Goal: Task Accomplishment & Management: Complete application form

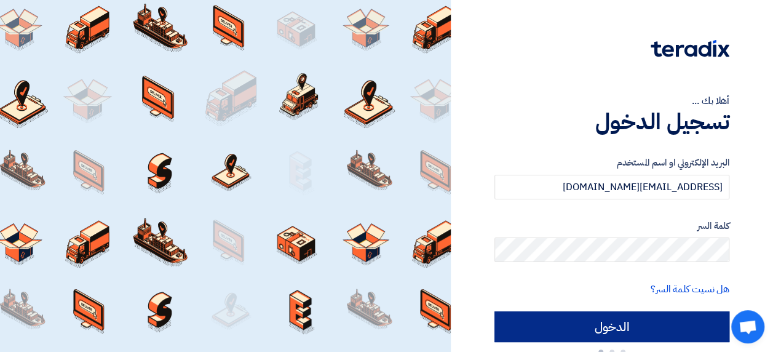
click at [630, 327] on input "الدخول" at bounding box center [612, 326] width 235 height 31
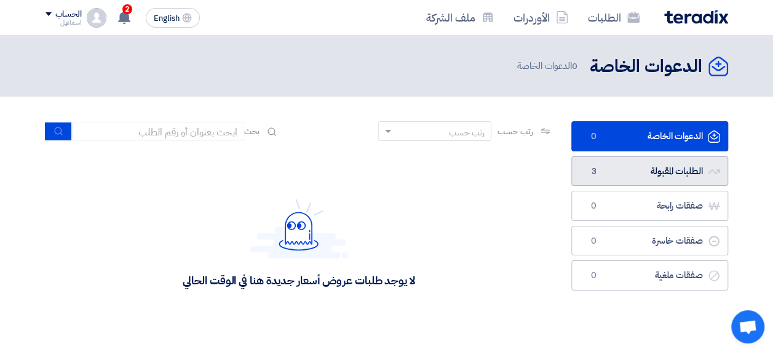
click at [635, 159] on link "الطلبات المقبولة الطلبات المقبولة 3" at bounding box center [650, 171] width 157 height 30
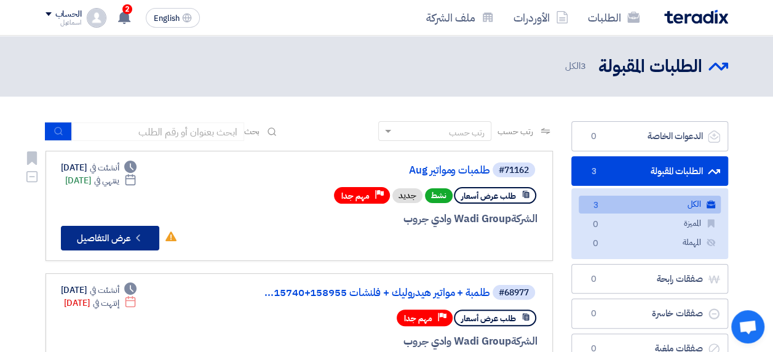
click at [137, 236] on icon "Check details" at bounding box center [138, 238] width 12 height 12
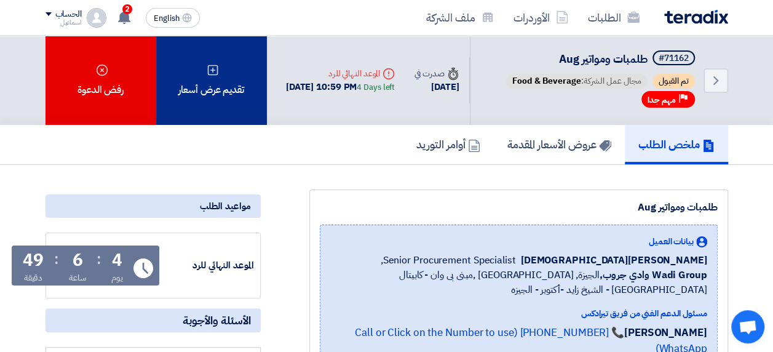
click at [221, 85] on div "تقديم عرض أسعار" at bounding box center [211, 80] width 111 height 89
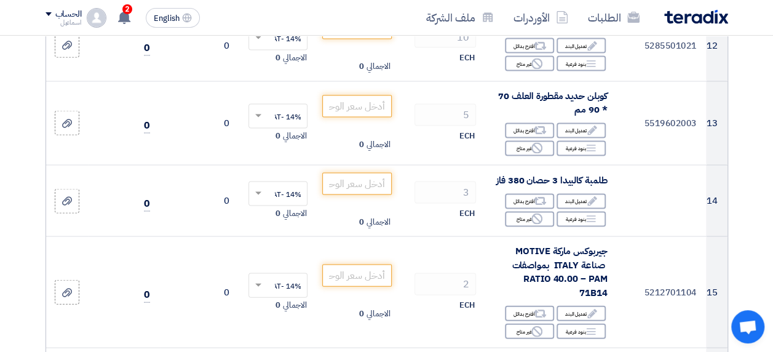
scroll to position [1170, 0]
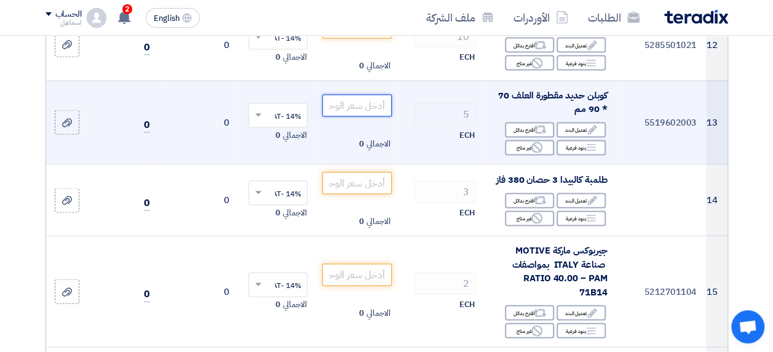
click at [366, 117] on input "number" at bounding box center [356, 106] width 69 height 22
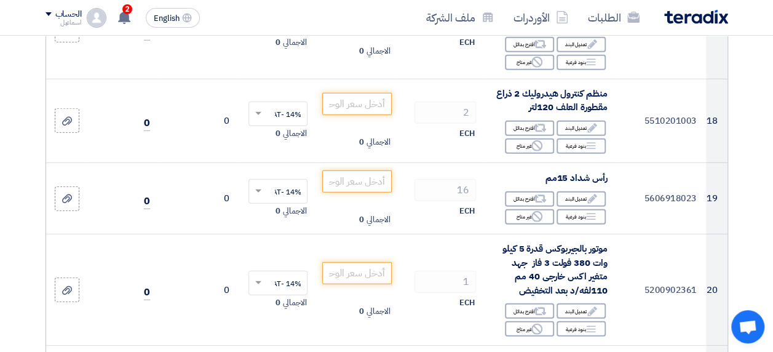
scroll to position [1648, 0]
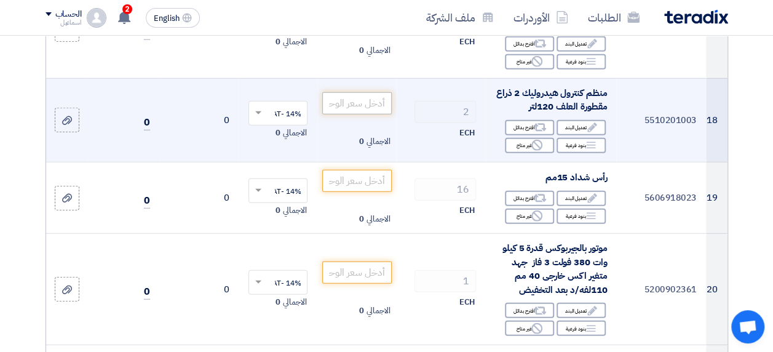
type input "1350"
click at [351, 114] on input "number" at bounding box center [356, 103] width 69 height 22
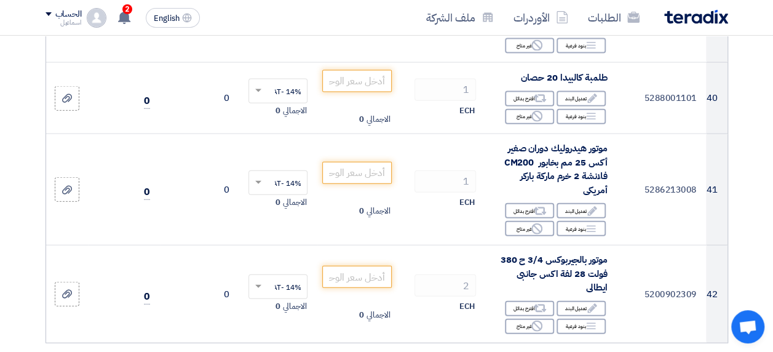
scroll to position [3678, 0]
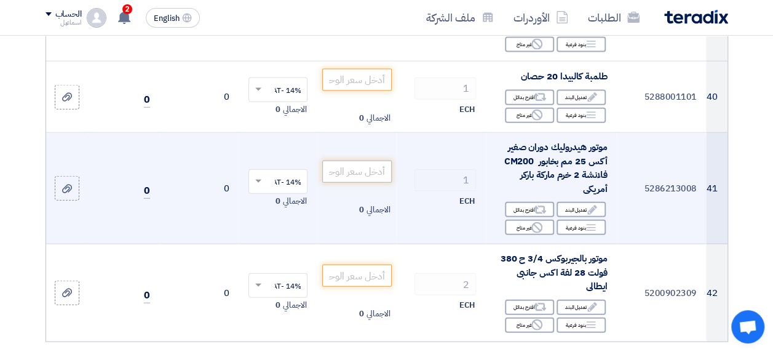
type input "18000"
click at [353, 161] on input "number" at bounding box center [356, 172] width 69 height 22
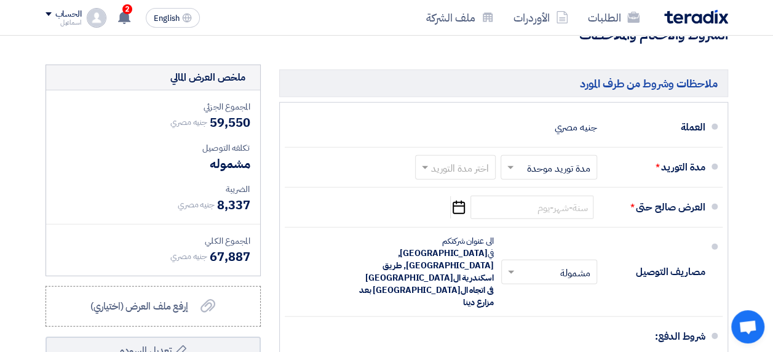
scroll to position [4015, 0]
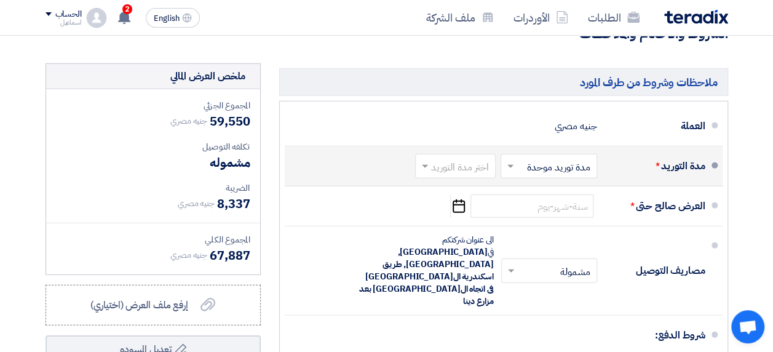
type input "16800"
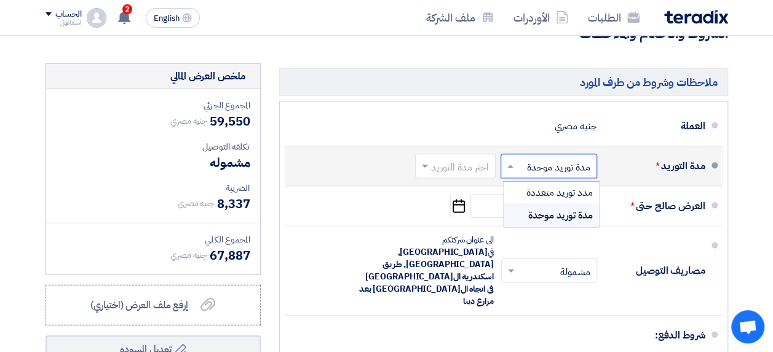
click at [544, 159] on input "text" at bounding box center [547, 168] width 90 height 18
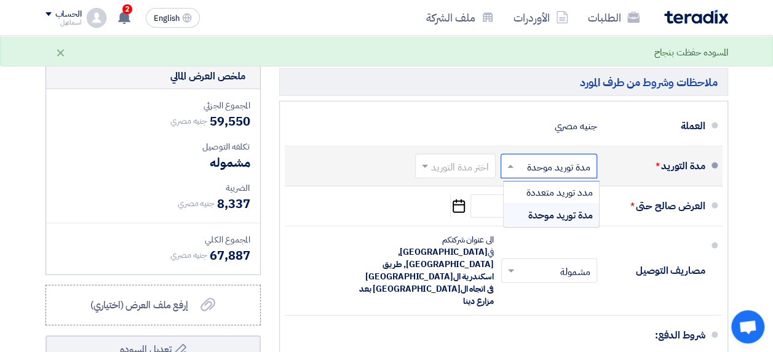
click at [545, 208] on span "مدة توريد موحدة" at bounding box center [561, 215] width 65 height 15
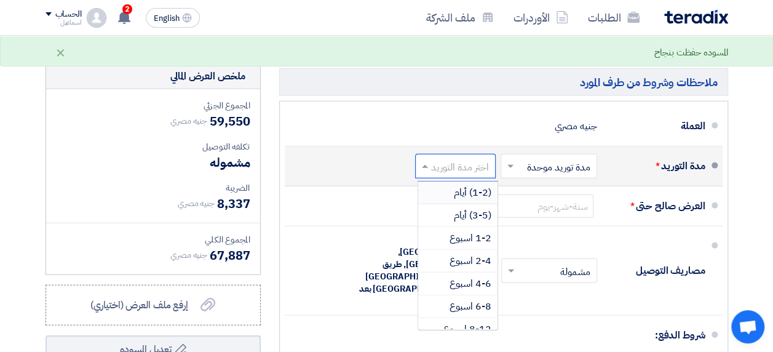
click at [459, 159] on input "text" at bounding box center [453, 168] width 74 height 18
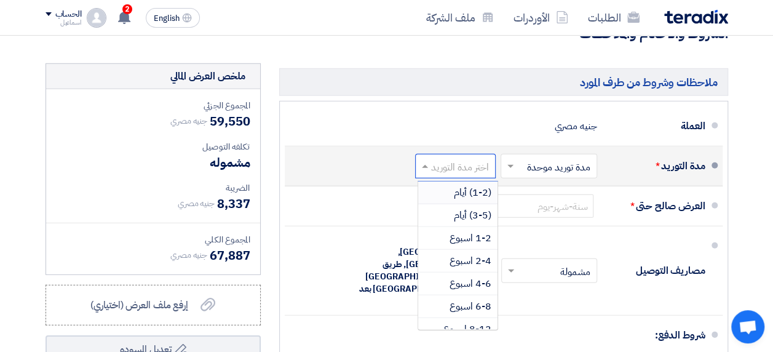
click at [465, 185] on span "(1-2) أيام" at bounding box center [473, 192] width 38 height 15
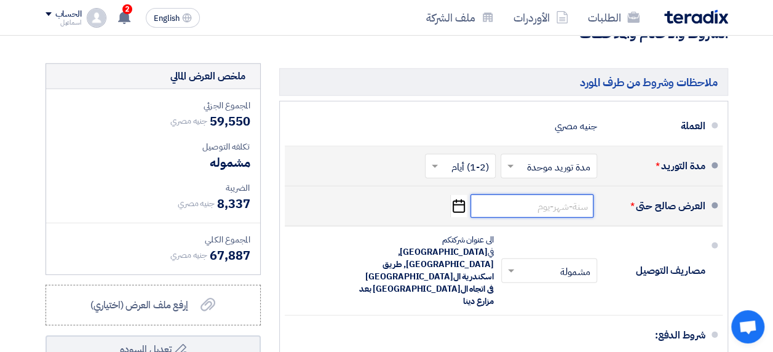
click at [512, 198] on input at bounding box center [532, 205] width 123 height 23
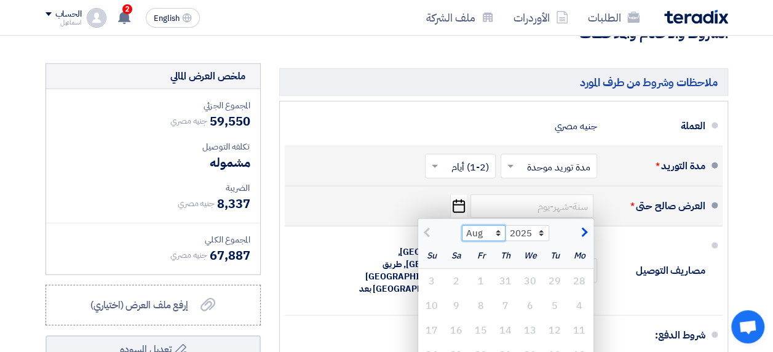
click at [499, 225] on select "Aug Sep Oct Nov Dec" at bounding box center [484, 233] width 44 height 16
select select "9"
click at [462, 225] on select "Aug Sep Oct Nov Dec" at bounding box center [484, 233] width 44 height 16
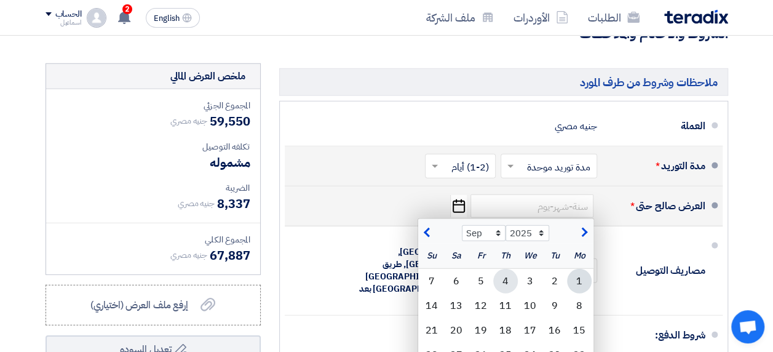
click at [502, 269] on div "4" at bounding box center [506, 281] width 25 height 25
type input "[DATE]"
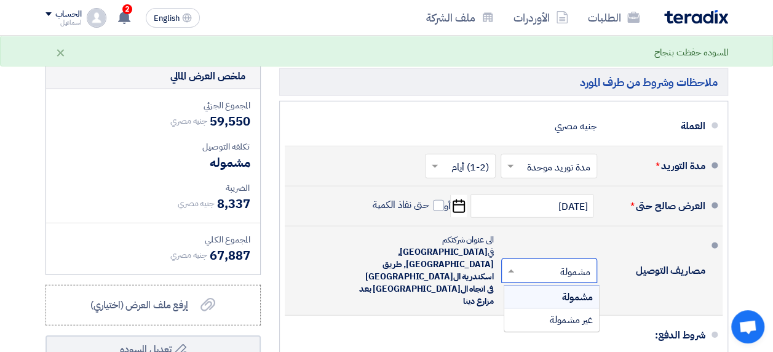
click at [545, 263] on input "text" at bounding box center [547, 272] width 90 height 18
click at [546, 309] on div "غير مشمولة" at bounding box center [552, 320] width 95 height 22
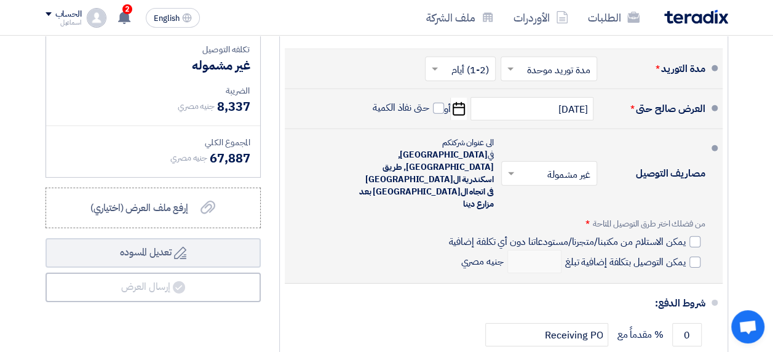
scroll to position [4115, 0]
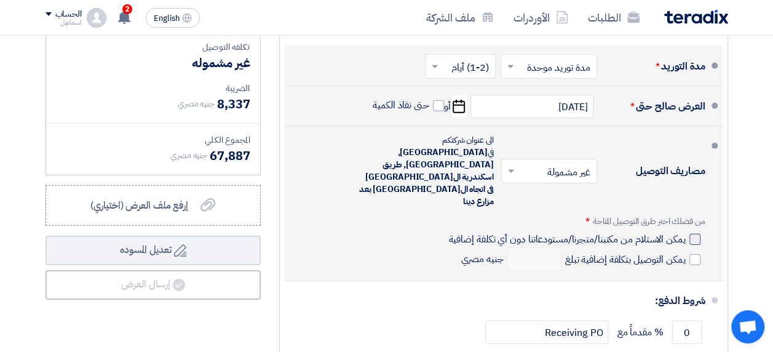
click at [696, 234] on div at bounding box center [695, 239] width 11 height 11
click at [685, 233] on input "يمكن الاستلام من مكتبنا/متجرنا/مستودعاتنا دون أي تكلفة إضافية" at bounding box center [565, 244] width 239 height 23
checkbox input "true"
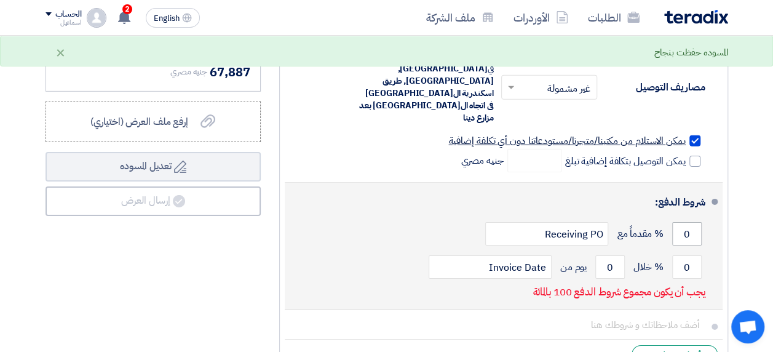
scroll to position [4199, 0]
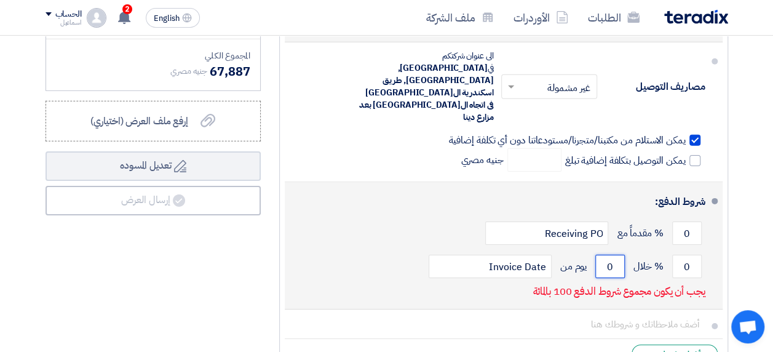
drag, startPoint x: 606, startPoint y: 217, endPoint x: 628, endPoint y: 218, distance: 22.2
click at [628, 250] on div "0 % خلال 0 يوم من Invoice Date" at bounding box center [500, 266] width 411 height 33
type input "15"
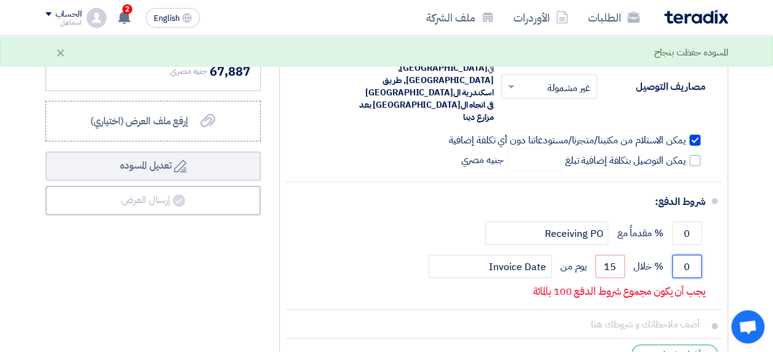
drag, startPoint x: 685, startPoint y: 217, endPoint x: 751, endPoint y: 225, distance: 66.3
drag, startPoint x: 683, startPoint y: 211, endPoint x: 782, endPoint y: 223, distance: 99.8
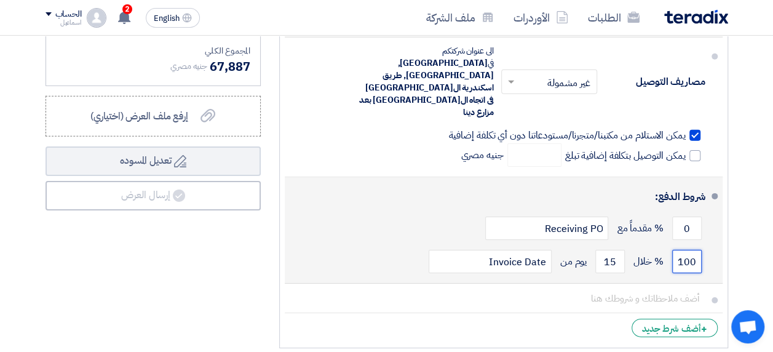
scroll to position [4207, 0]
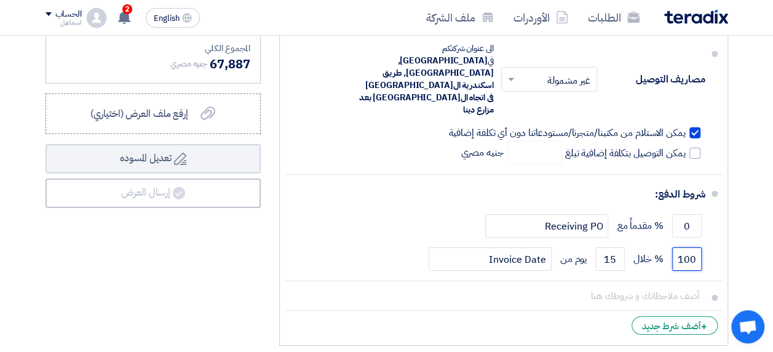
type input "100"
click at [376, 311] on li "+ أضف شرط جديد" at bounding box center [504, 326] width 438 height 30
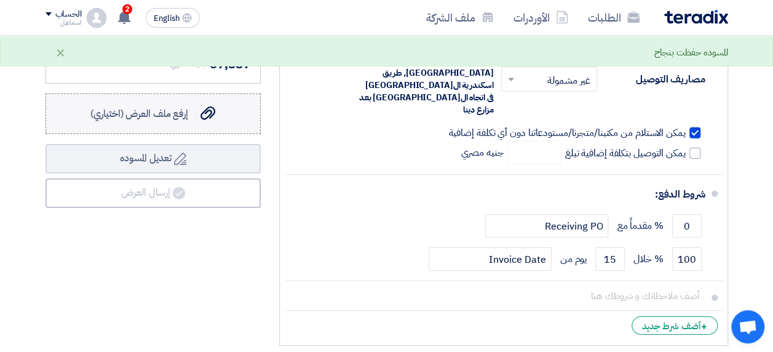
click at [215, 106] on icon "إرفع ملف العرض (اختياري)" at bounding box center [208, 113] width 15 height 15
click at [0, 0] on input "إرفع ملف العرض (اختياري) إرفع ملف العرض (اختياري)" at bounding box center [0, 0] width 0 height 0
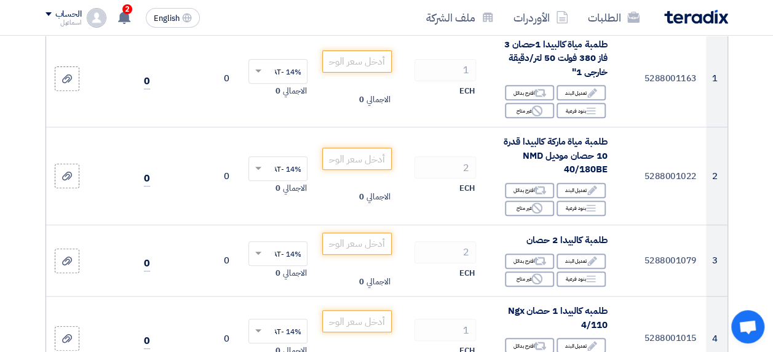
scroll to position [214, 0]
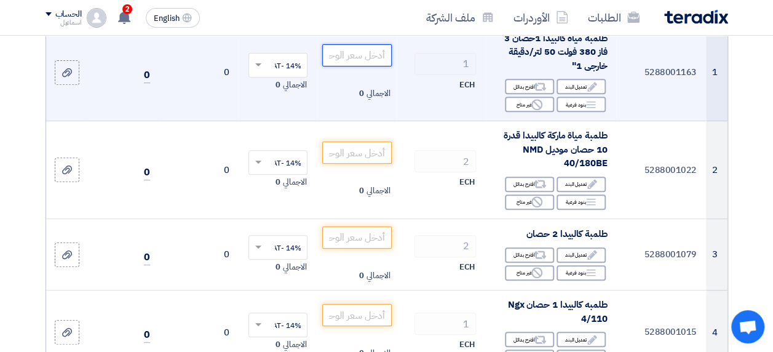
click at [348, 66] on input "number" at bounding box center [356, 55] width 69 height 22
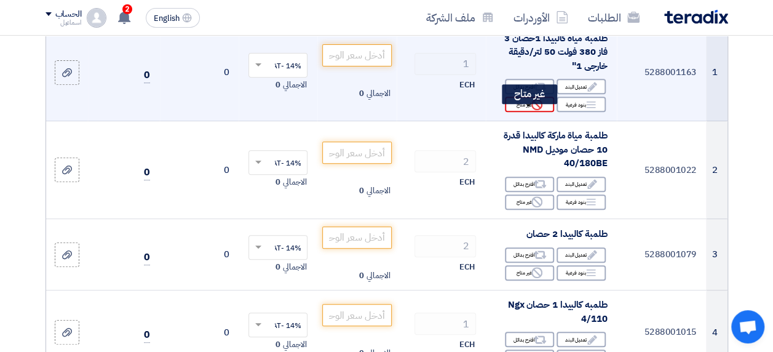
click at [545, 107] on div "Reject غير متاح" at bounding box center [529, 104] width 49 height 15
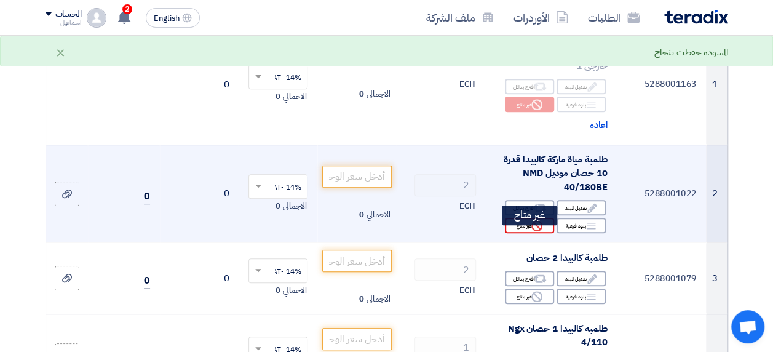
click at [542, 231] on icon "Reject" at bounding box center [537, 225] width 11 height 11
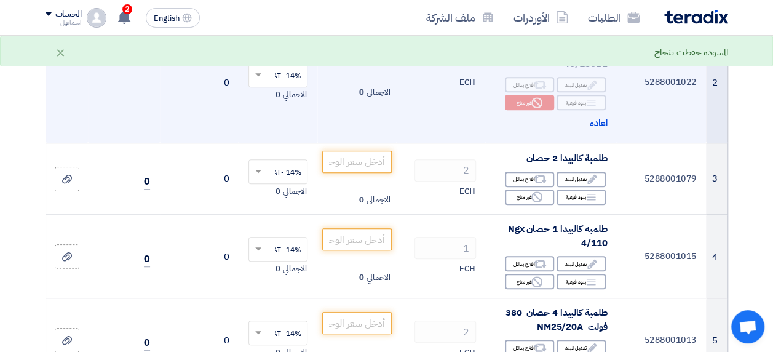
scroll to position [337, 0]
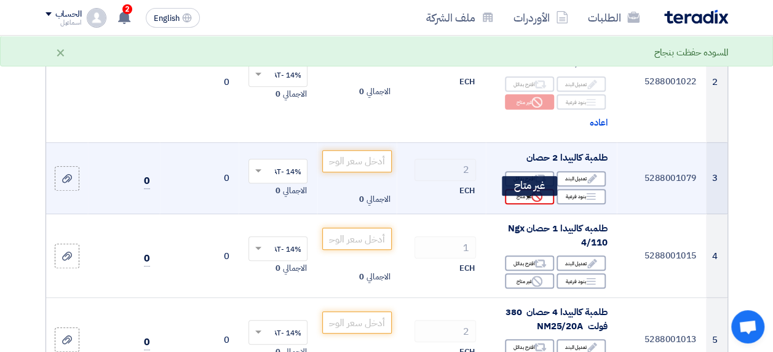
click at [530, 204] on div "Reject غير متاح" at bounding box center [529, 196] width 49 height 15
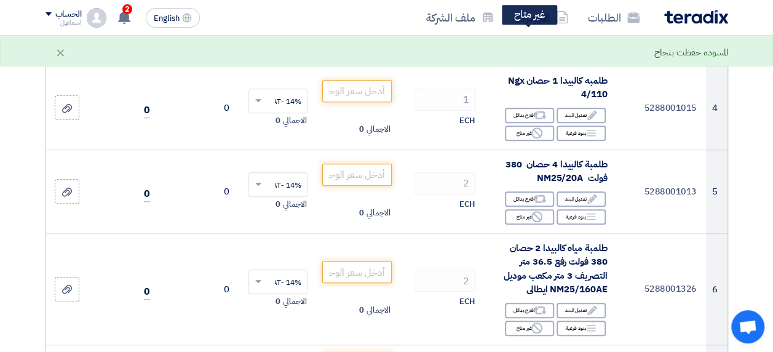
scroll to position [510, 0]
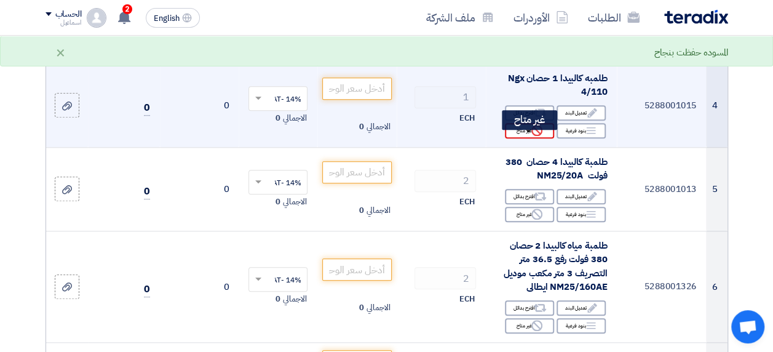
click at [526, 137] on div "Reject غير متاح" at bounding box center [529, 130] width 49 height 15
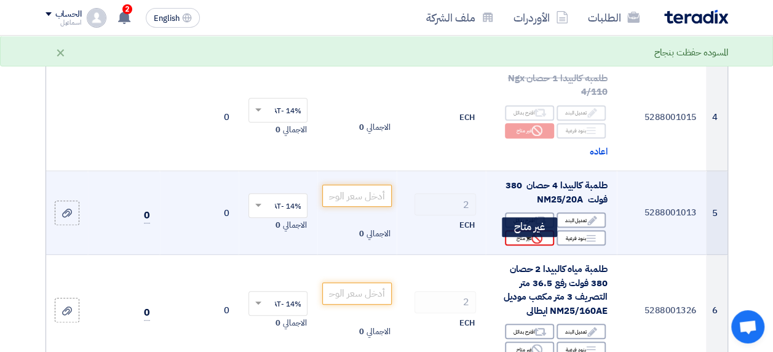
click at [518, 241] on div "Reject غير متاح" at bounding box center [529, 237] width 49 height 15
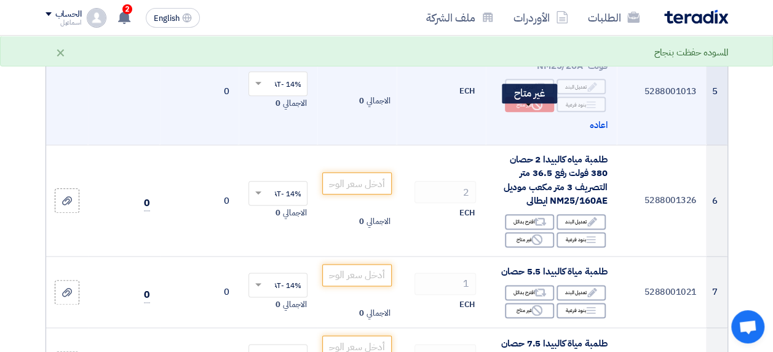
scroll to position [644, 0]
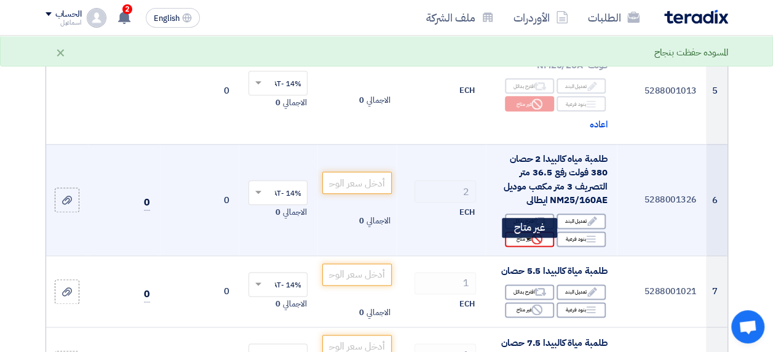
click at [529, 243] on div "Reject غير متاح" at bounding box center [529, 238] width 49 height 15
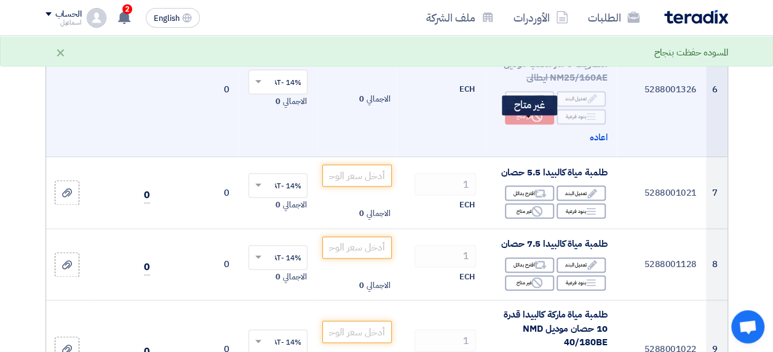
scroll to position [767, 0]
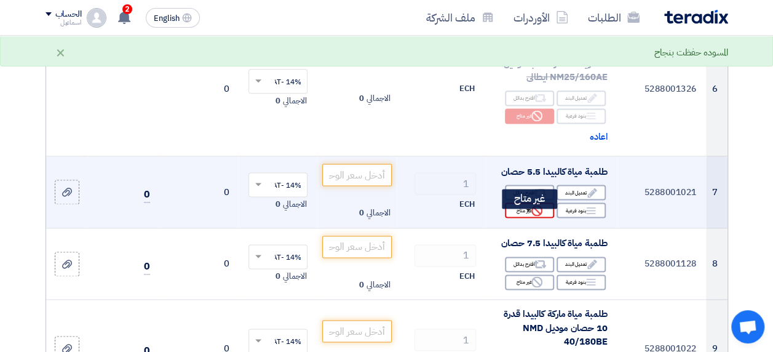
click at [529, 218] on div "Reject غير متاح" at bounding box center [529, 209] width 49 height 15
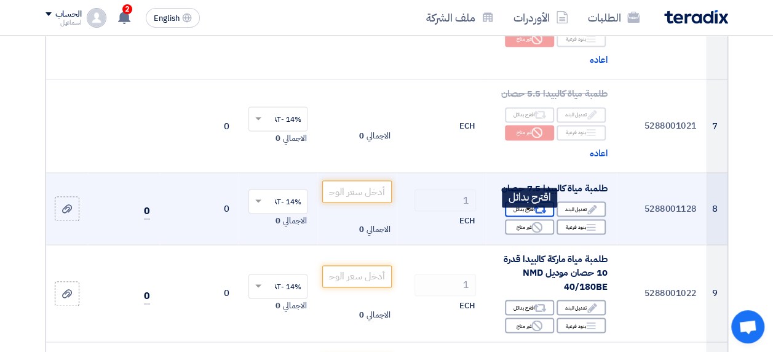
scroll to position [842, 0]
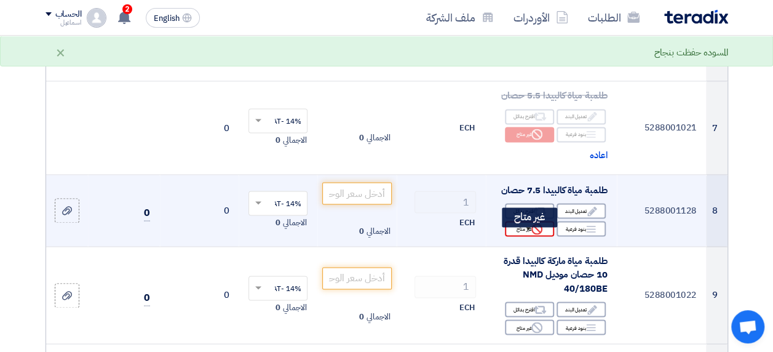
click at [529, 233] on div "Reject غير متاح" at bounding box center [529, 228] width 49 height 15
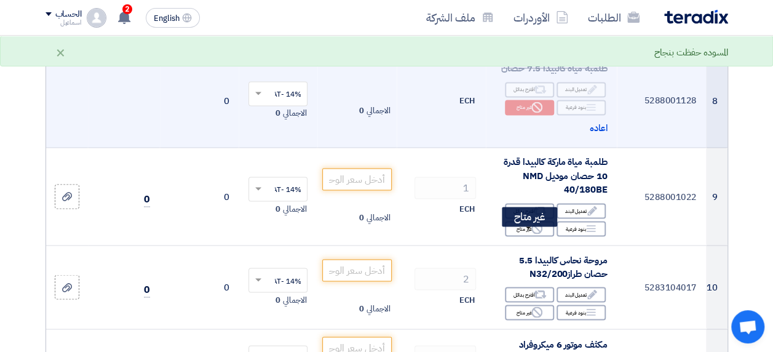
click at [529, 233] on div "Reject غير متاح" at bounding box center [529, 228] width 49 height 15
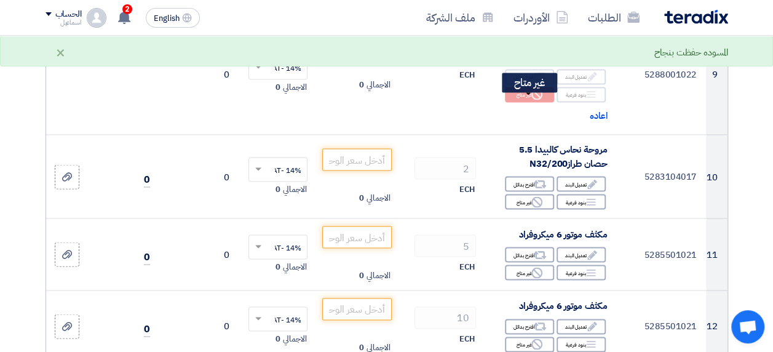
scroll to position [1101, 0]
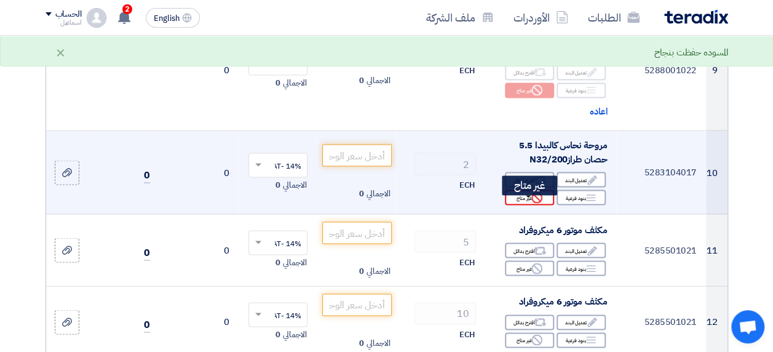
click at [526, 199] on div "Reject غير متاح" at bounding box center [529, 197] width 49 height 15
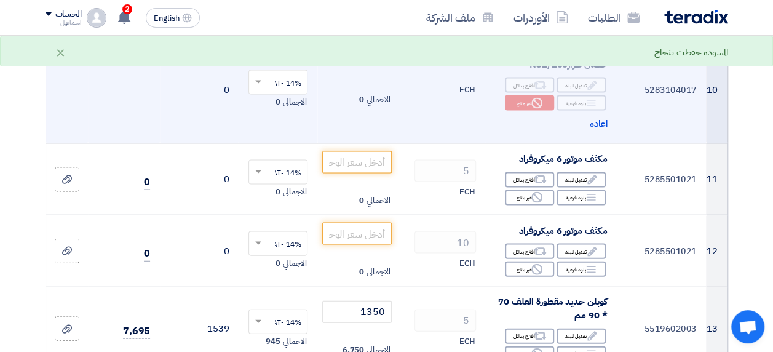
scroll to position [1196, 0]
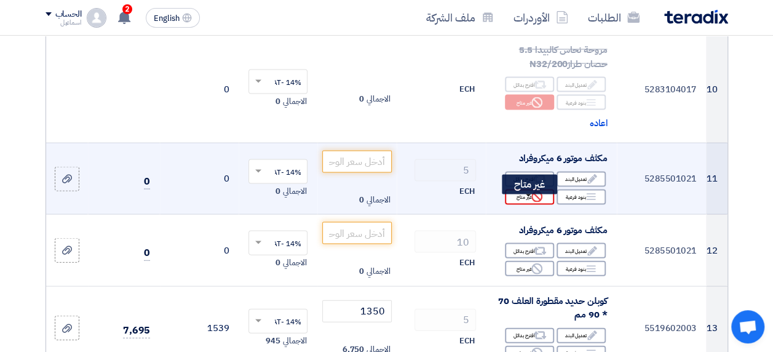
click at [526, 204] on div "Reject غير متاح" at bounding box center [529, 197] width 49 height 15
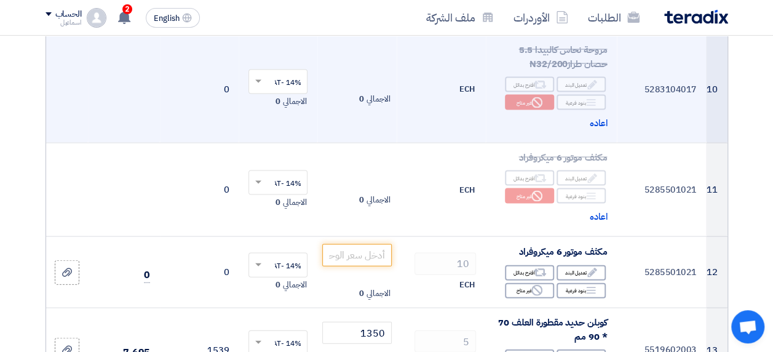
scroll to position [1242, 0]
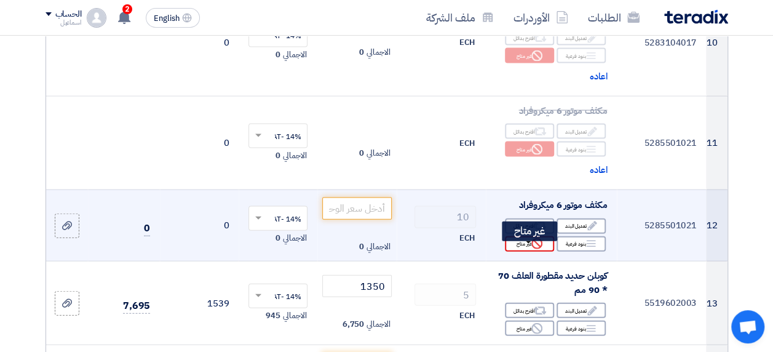
click at [526, 250] on div "Reject غير متاح" at bounding box center [529, 243] width 49 height 15
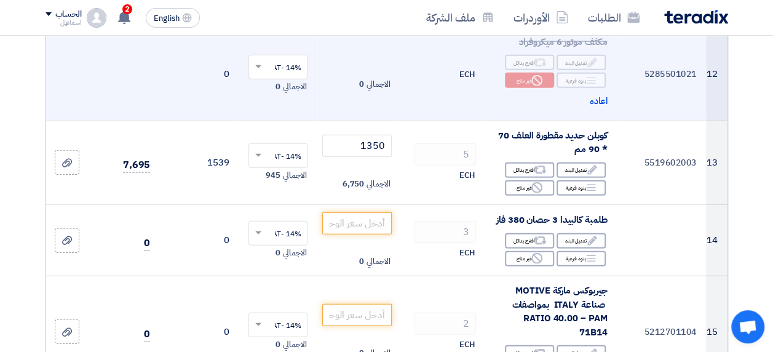
scroll to position [1429, 0]
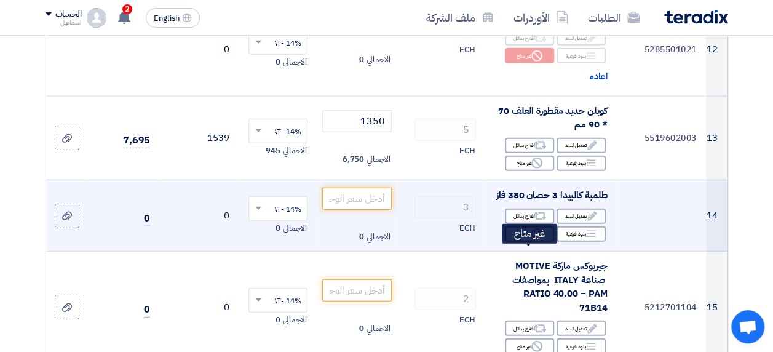
click at [530, 242] on div "Reject غير متاح" at bounding box center [529, 233] width 49 height 15
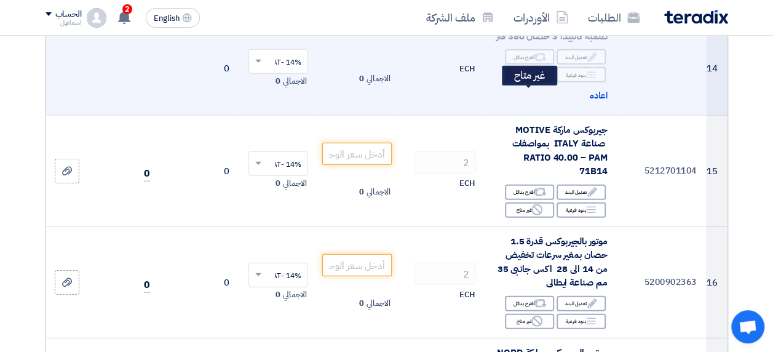
scroll to position [1588, 0]
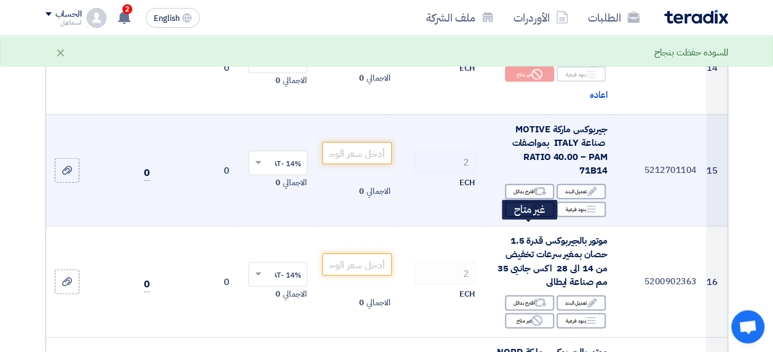
click at [524, 217] on div "Reject غير متاح" at bounding box center [529, 209] width 49 height 15
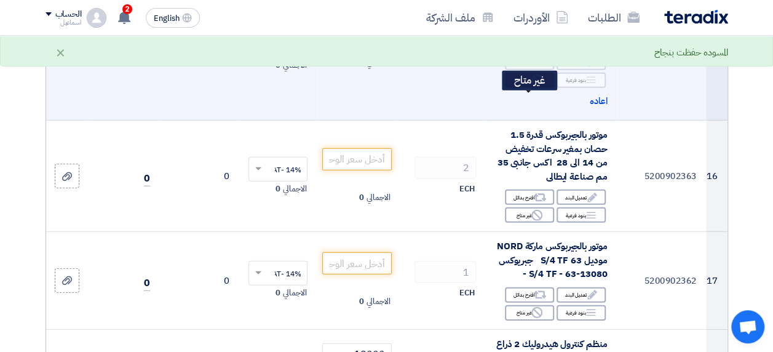
scroll to position [1719, 0]
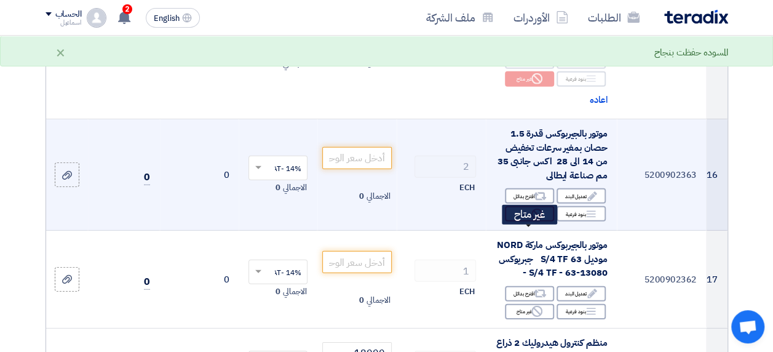
click at [533, 220] on use at bounding box center [537, 214] width 11 height 11
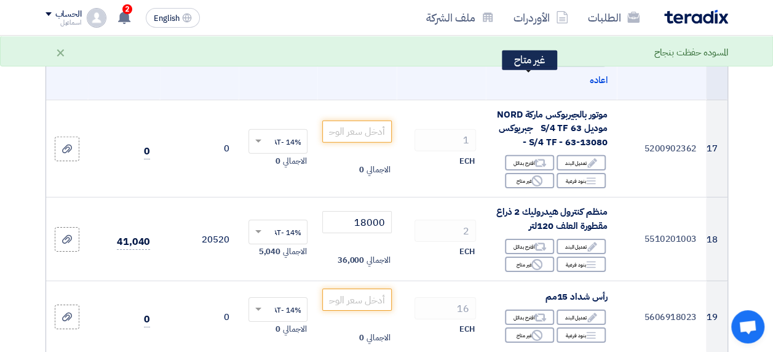
scroll to position [1874, 0]
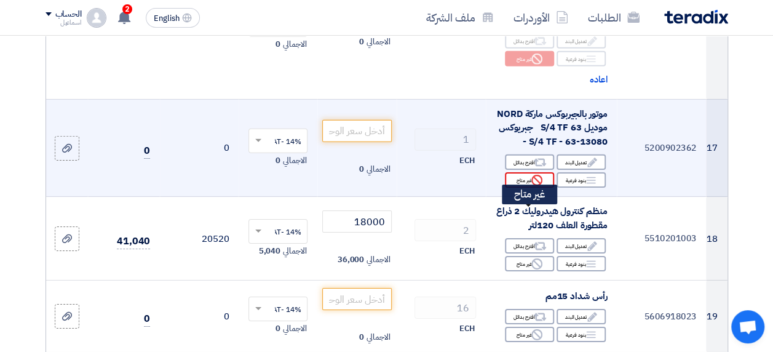
click at [534, 186] on icon "Reject" at bounding box center [537, 180] width 11 height 11
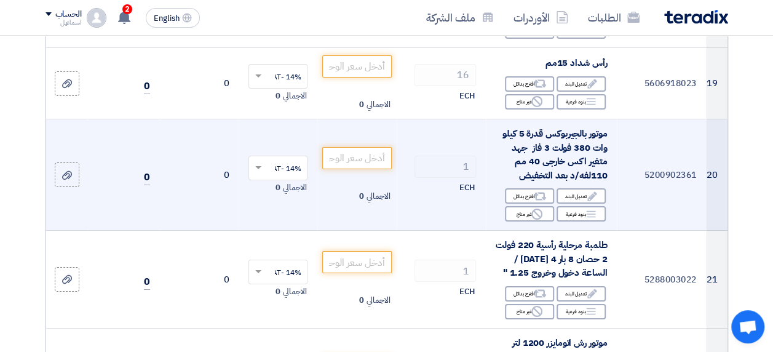
scroll to position [2131, 0]
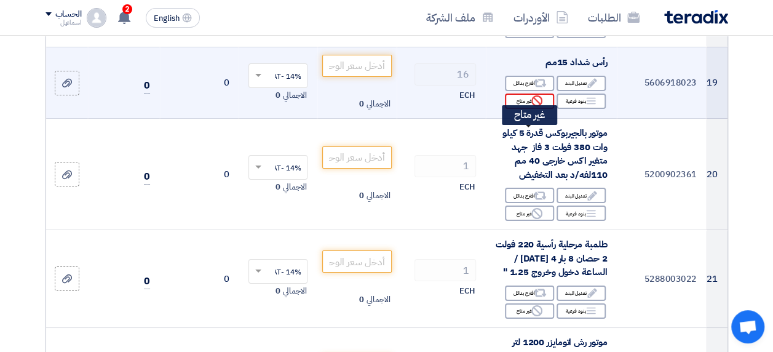
click at [532, 106] on icon "Reject" at bounding box center [537, 100] width 11 height 11
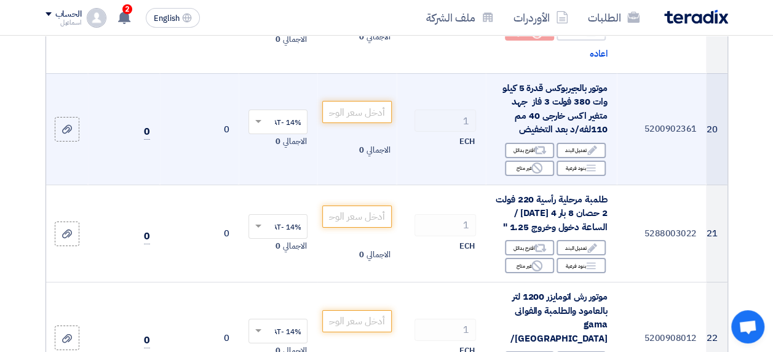
scroll to position [2199, 0]
click at [528, 175] on div "Reject غير متاح" at bounding box center [529, 167] width 49 height 15
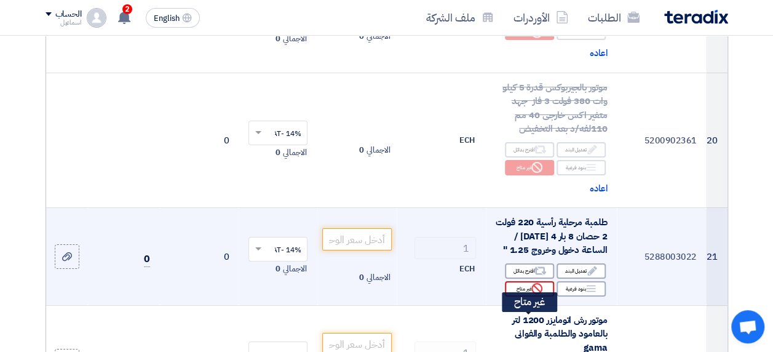
click at [523, 297] on div "Reject غير متاح" at bounding box center [529, 288] width 49 height 15
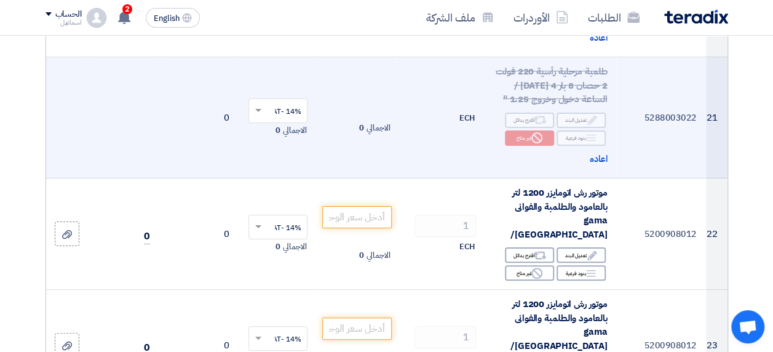
scroll to position [2350, 0]
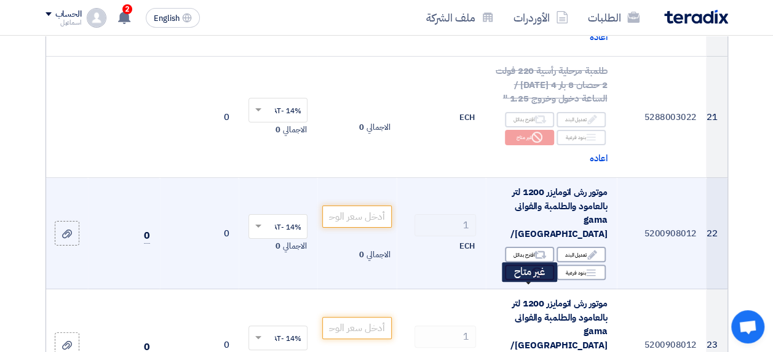
click at [522, 280] on div "Reject غير متاح" at bounding box center [529, 272] width 49 height 15
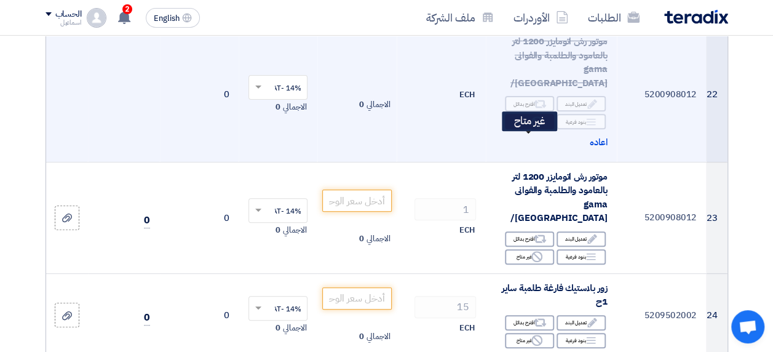
scroll to position [2501, 0]
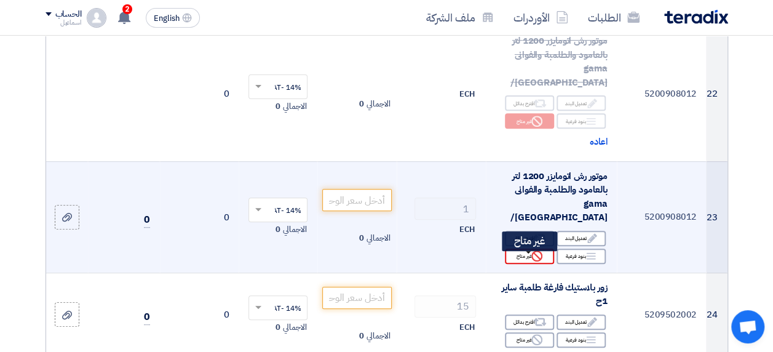
click at [523, 262] on div "Reject غير متاح" at bounding box center [529, 256] width 49 height 15
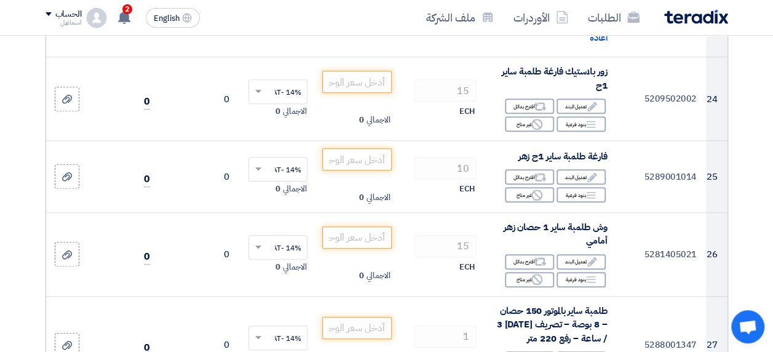
scroll to position [2752, 0]
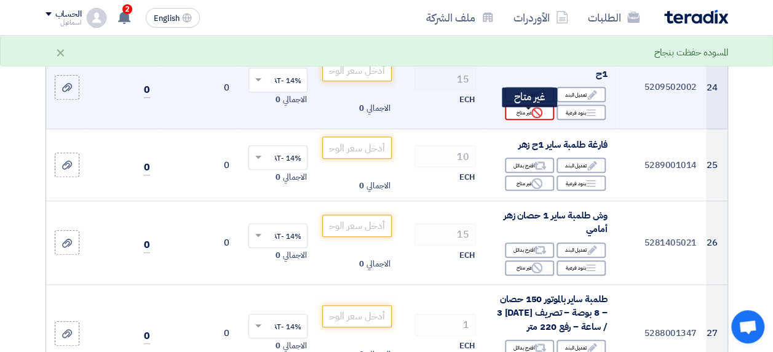
click at [520, 117] on div "Reject غير متاح" at bounding box center [529, 112] width 49 height 15
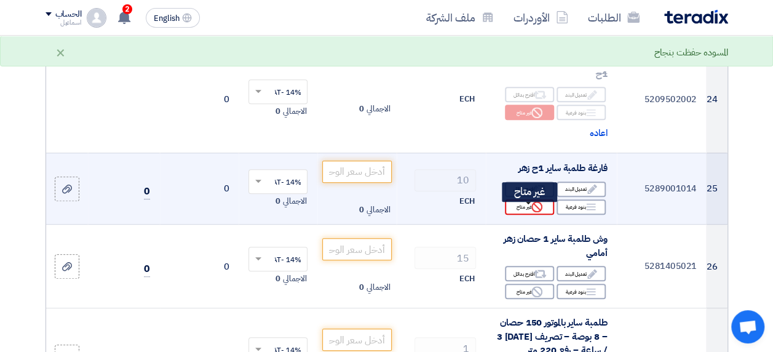
click at [520, 215] on div "Reject غير متاح" at bounding box center [529, 206] width 49 height 15
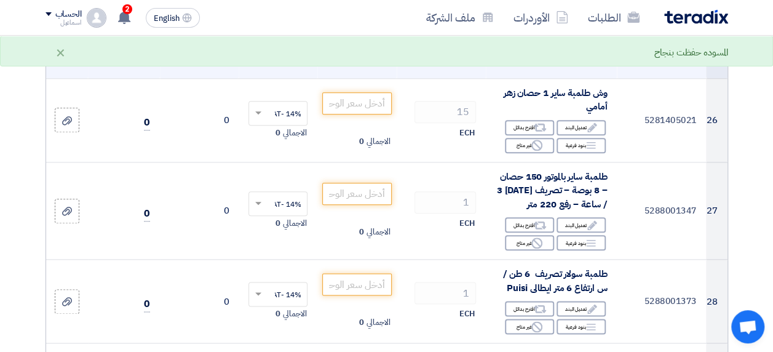
scroll to position [2921, 0]
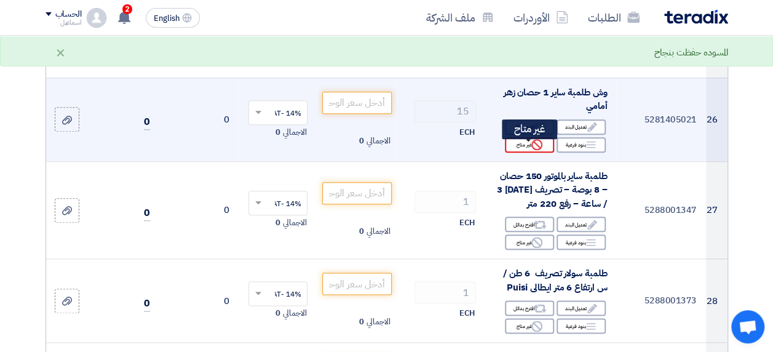
click at [531, 147] on div "Reject غير متاح" at bounding box center [529, 144] width 49 height 15
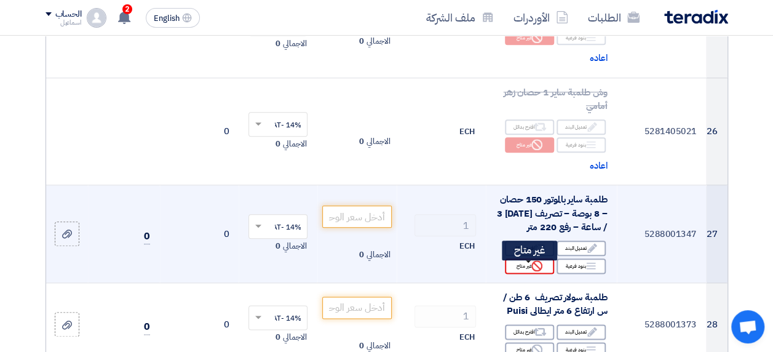
click at [529, 268] on div "Reject غير متاح" at bounding box center [529, 265] width 49 height 15
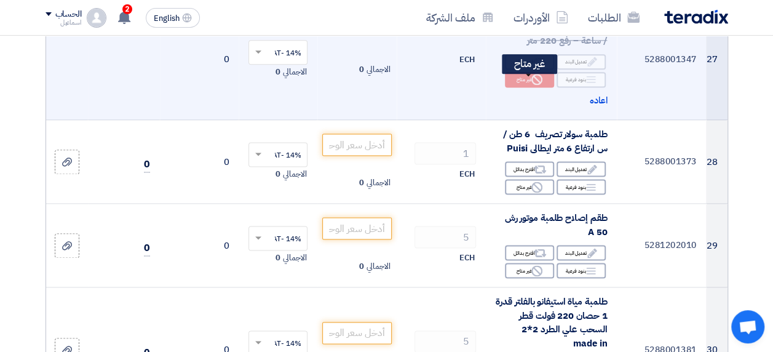
scroll to position [3109, 0]
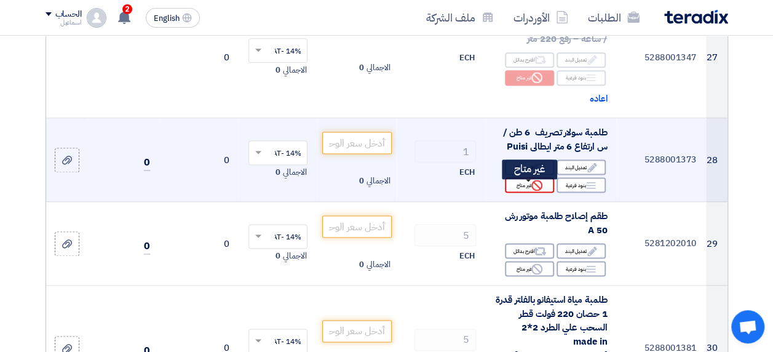
click at [532, 186] on icon "Reject" at bounding box center [537, 185] width 11 height 11
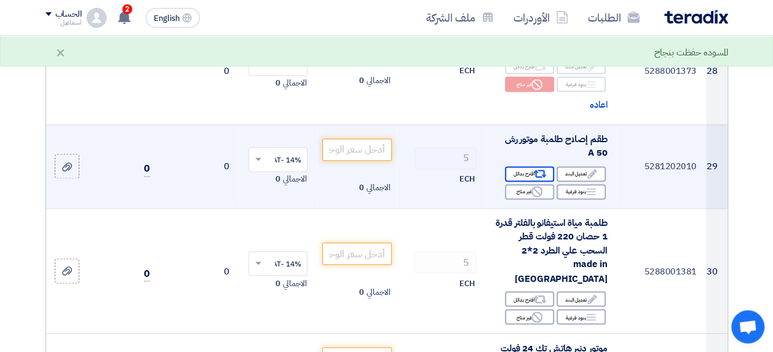
scroll to position [3211, 0]
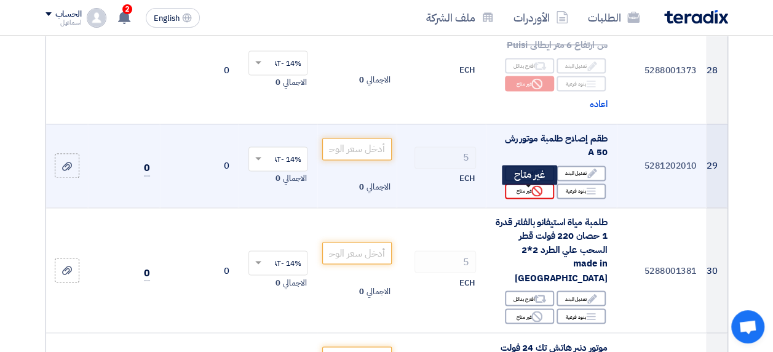
click at [527, 192] on div "Reject غير متاح" at bounding box center [529, 190] width 49 height 15
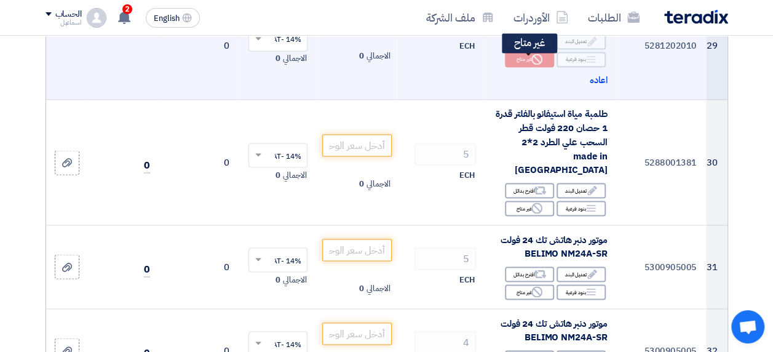
scroll to position [3346, 0]
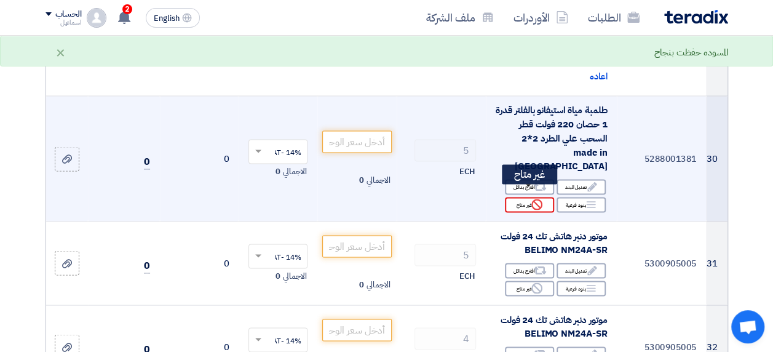
click at [527, 197] on div "Reject غير متاح" at bounding box center [529, 204] width 49 height 15
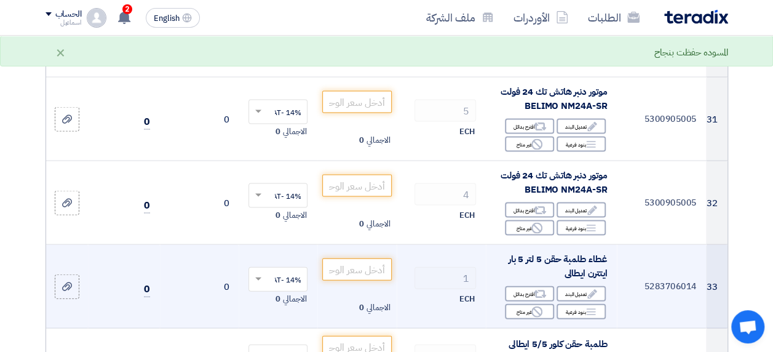
scroll to position [3514, 0]
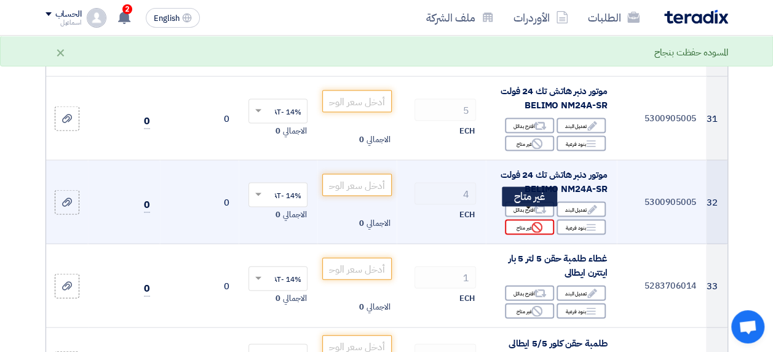
click at [529, 220] on div "Reject غير متاح" at bounding box center [529, 227] width 49 height 15
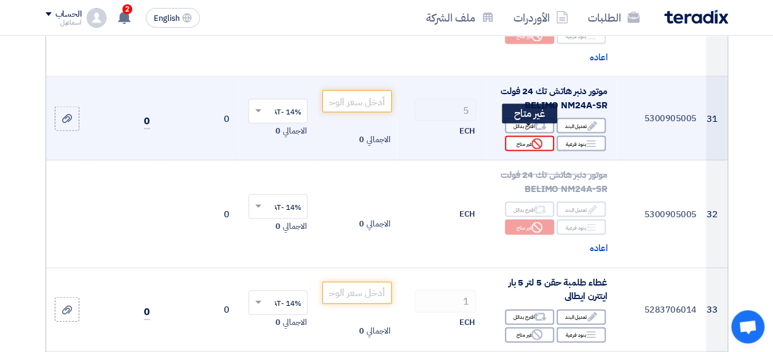
click at [524, 137] on div "Reject غير متاح" at bounding box center [529, 143] width 49 height 15
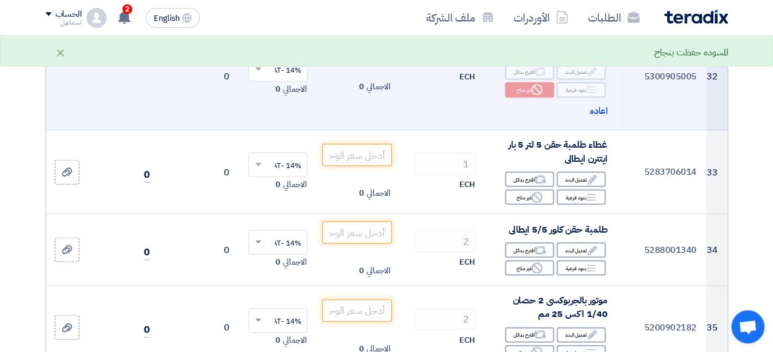
scroll to position [3701, 0]
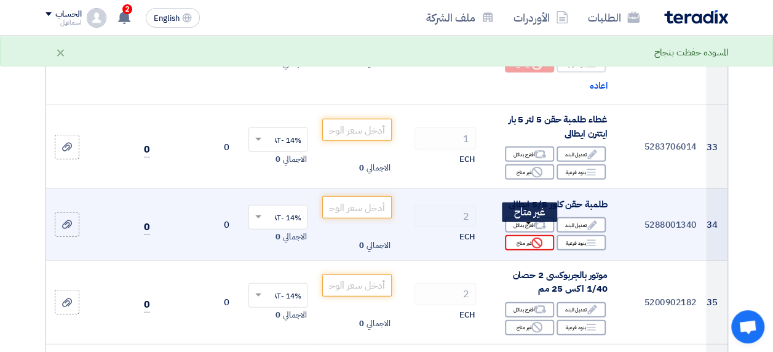
click at [522, 235] on div "Reject غير متاح" at bounding box center [529, 242] width 49 height 15
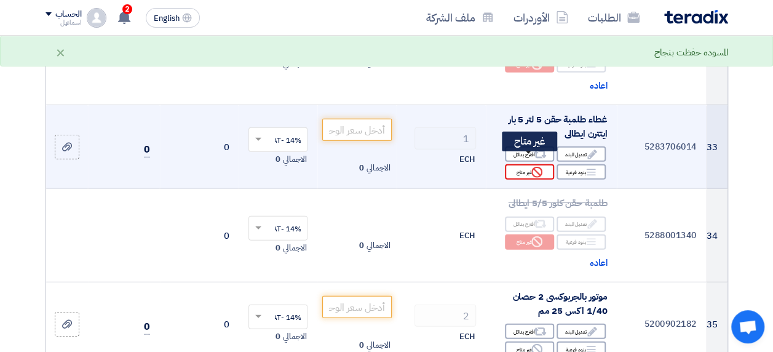
click at [527, 164] on div "Reject غير متاح" at bounding box center [529, 171] width 49 height 15
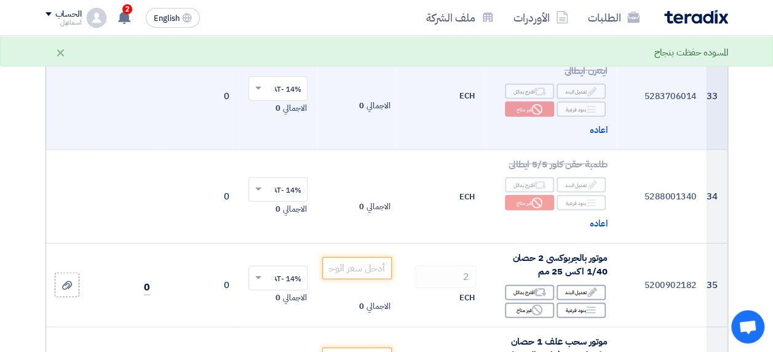
scroll to position [3853, 0]
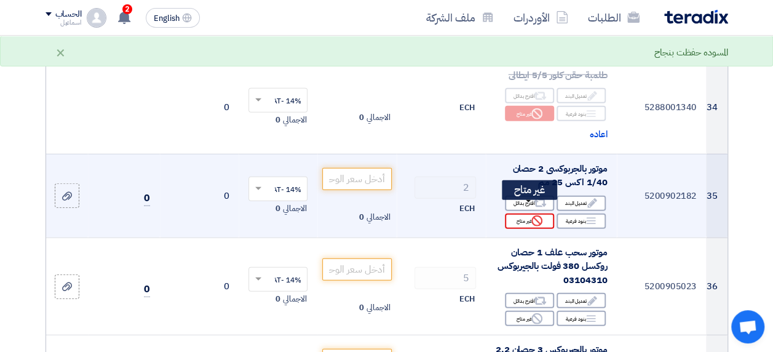
click at [530, 214] on div "Reject غير متاح" at bounding box center [529, 221] width 49 height 15
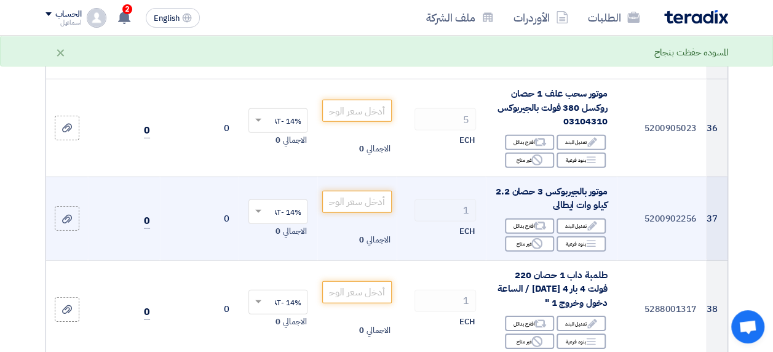
scroll to position [4035, 0]
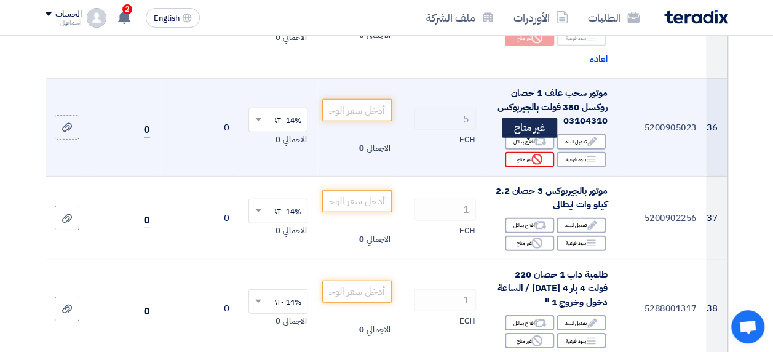
click at [523, 152] on div "Reject غير متاح" at bounding box center [529, 159] width 49 height 15
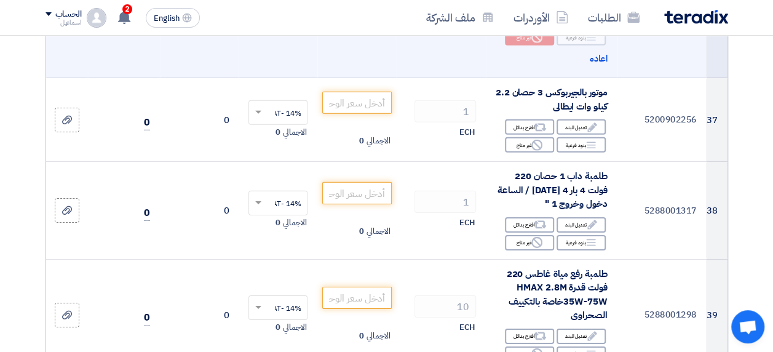
scroll to position [4158, 0]
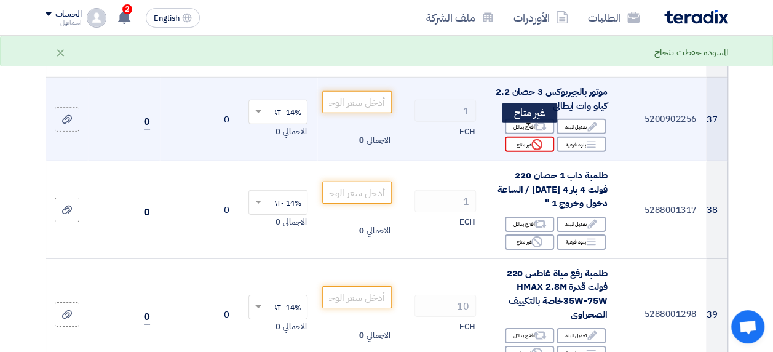
click at [524, 137] on div "Reject غير متاح" at bounding box center [529, 144] width 49 height 15
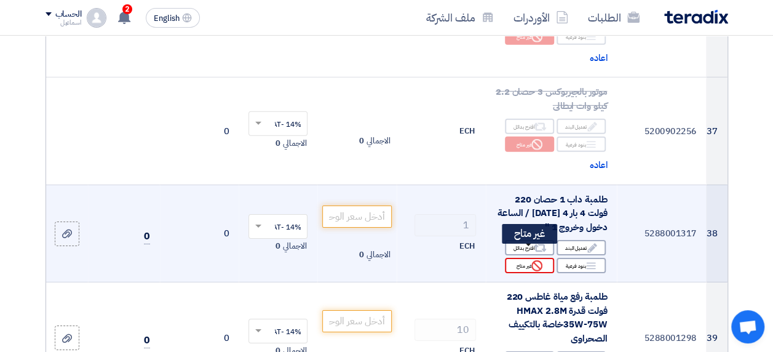
click at [534, 260] on icon "Reject" at bounding box center [537, 265] width 11 height 11
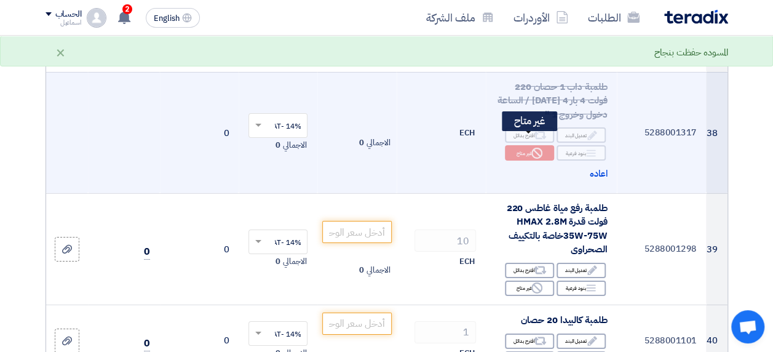
scroll to position [4286, 0]
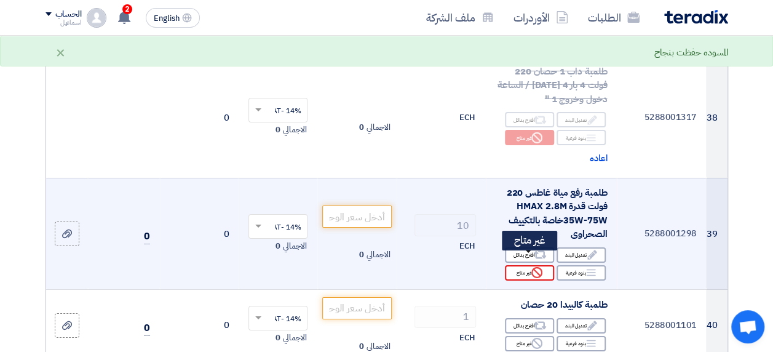
click at [534, 267] on use at bounding box center [537, 272] width 11 height 11
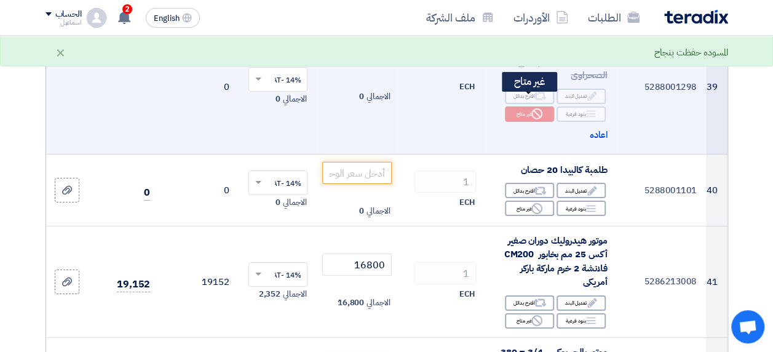
scroll to position [4445, 0]
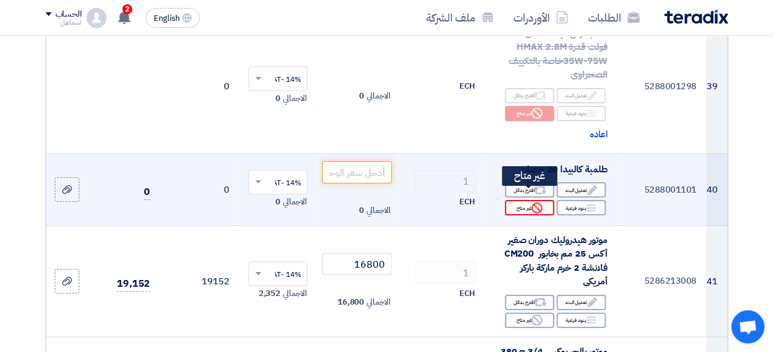
click at [533, 202] on use at bounding box center [537, 207] width 11 height 11
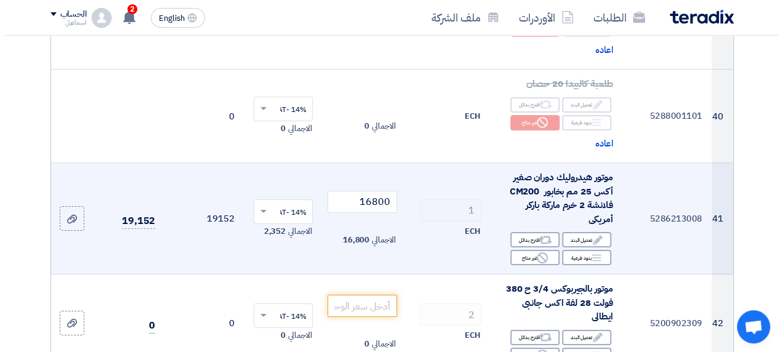
scroll to position [4530, 0]
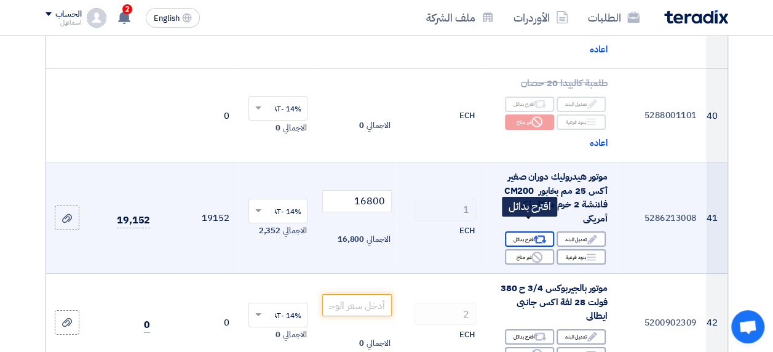
click at [522, 231] on div "Alternative اقترح بدائل" at bounding box center [529, 238] width 49 height 15
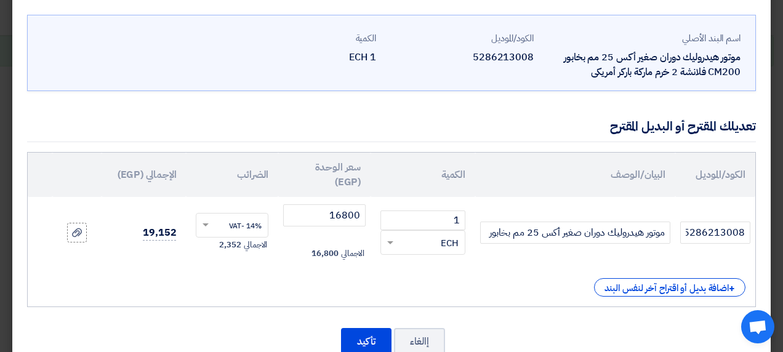
scroll to position [81, 0]
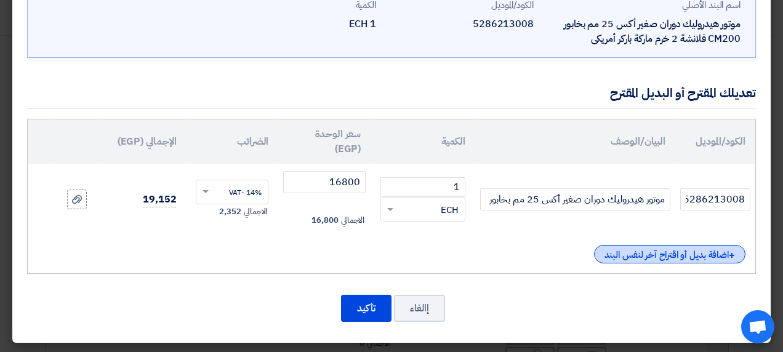
click at [625, 257] on div "+ اضافة بديل أو اقتراح آخر لنفس البند" at bounding box center [669, 254] width 151 height 18
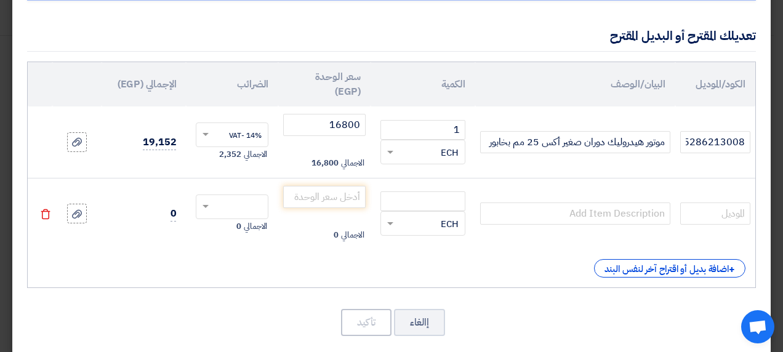
scroll to position [153, 0]
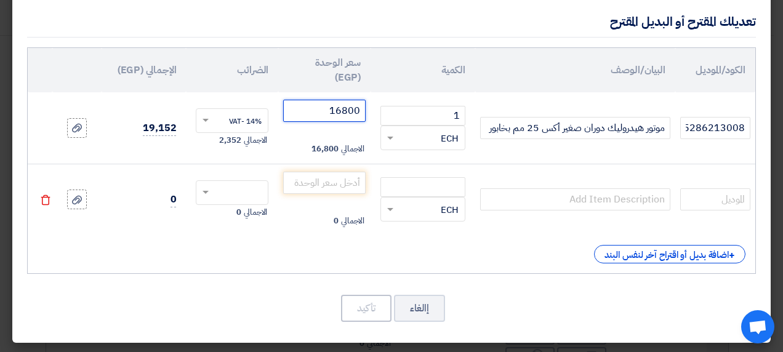
drag, startPoint x: 335, startPoint y: 110, endPoint x: 369, endPoint y: 106, distance: 34.7
click at [366, 106] on input "16800" at bounding box center [324, 111] width 82 height 22
type input "68000"
click at [410, 186] on input "number" at bounding box center [422, 187] width 85 height 20
type input "1"
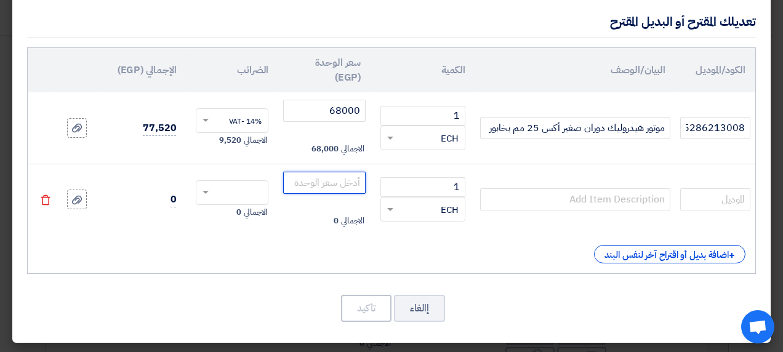
click at [354, 184] on input "number" at bounding box center [324, 183] width 82 height 22
type input "16800"
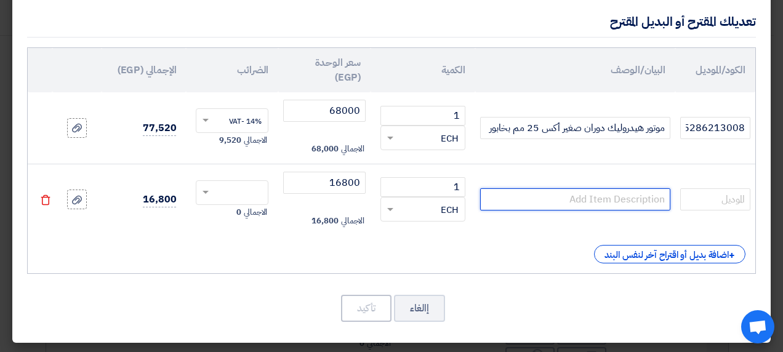
click at [502, 198] on input "text" at bounding box center [575, 199] width 190 height 22
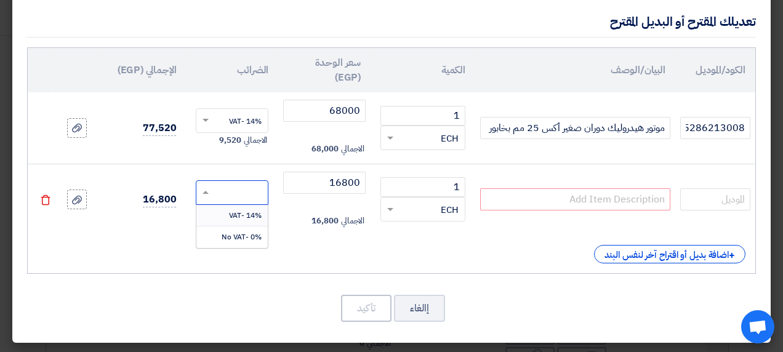
click at [235, 191] on input "text" at bounding box center [240, 194] width 46 height 20
click at [239, 217] on span "14% -VAT" at bounding box center [245, 215] width 33 height 11
click at [82, 130] on icon at bounding box center [77, 128] width 10 height 10
click at [0, 0] on input "file" at bounding box center [0, 0] width 0 height 0
click at [609, 201] on input "text" at bounding box center [575, 199] width 190 height 22
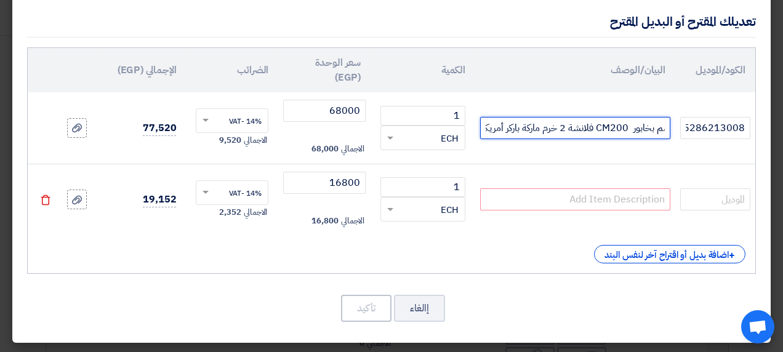
scroll to position [0, -153]
drag, startPoint x: 667, startPoint y: 126, endPoint x: 534, endPoint y: 131, distance: 133.6
click at [534, 131] on input "موتور هيدروليك دوران صغير أكس 25 مم بخابور CM200 فلانشة 2 خرم ماركة باركر أمريكى" at bounding box center [575, 128] width 190 height 22
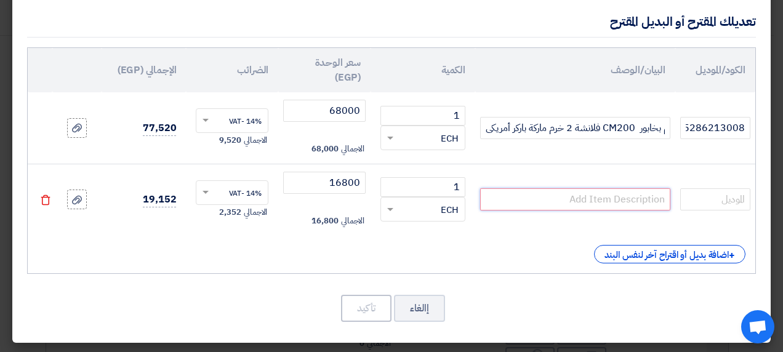
scroll to position [0, 0]
click at [594, 196] on input "text" at bounding box center [575, 199] width 190 height 22
paste input "موتور هيدروليك دوران صغير أكس 25 مم بخابور CM200 فلانشة 2 خرم ماركة"
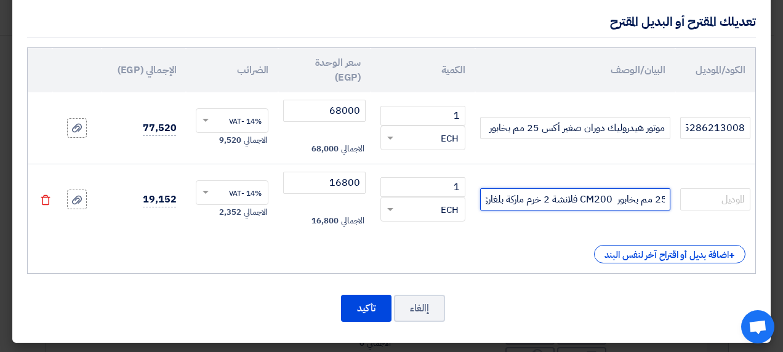
scroll to position [0, -135]
click at [513, 199] on input "موتور هيدروليك دوران صغير أكس 25 مم بخابور CM200 فلانشة 2 خرم ماركة بلغاري" at bounding box center [575, 199] width 190 height 22
type input "موتور هيدروليك دوران صغير أكس 25 مم بخابور CM200 فلانشة 2 خرم بلغاري"
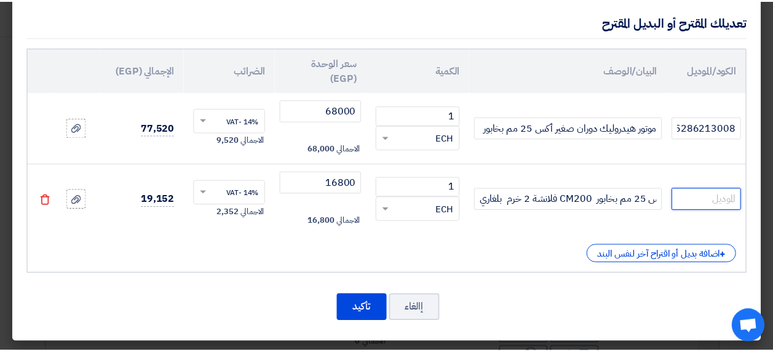
scroll to position [0, 0]
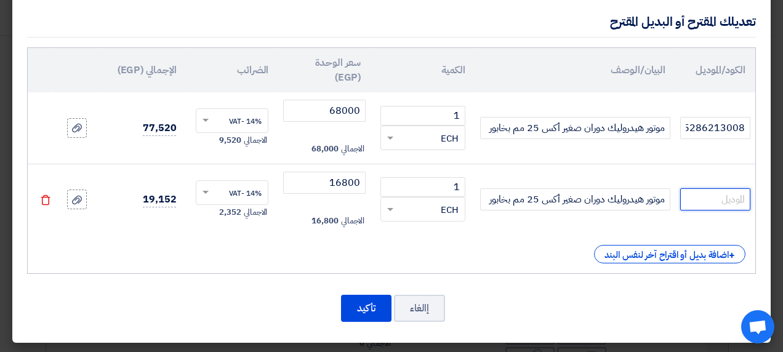
click at [713, 196] on input "text" at bounding box center [715, 199] width 70 height 22
type input "MR 200"
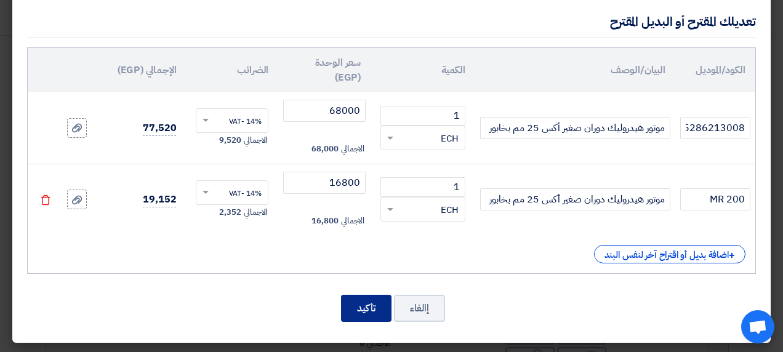
click at [377, 318] on button "تأكيد" at bounding box center [366, 308] width 50 height 27
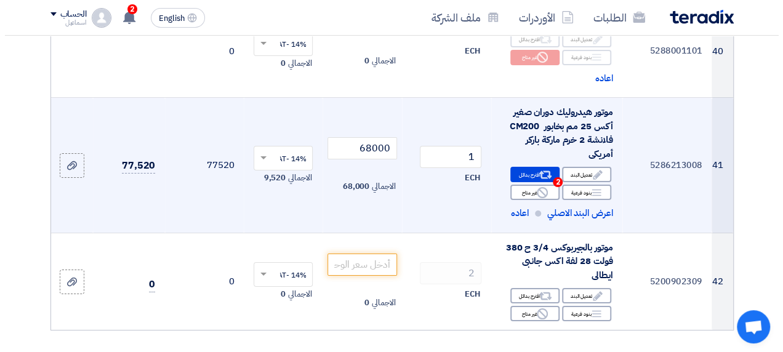
scroll to position [4595, 0]
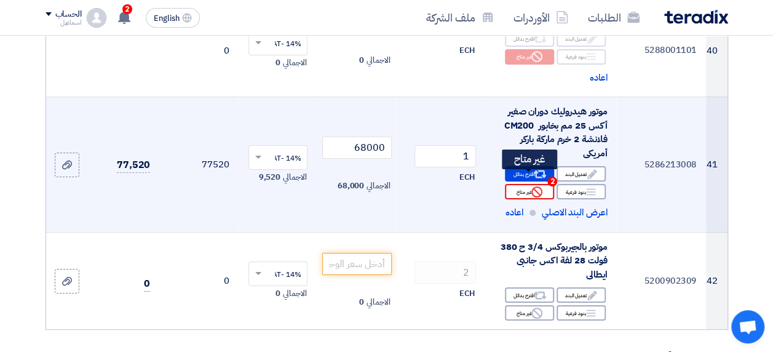
click at [543, 184] on div "Reject غير متاح" at bounding box center [529, 191] width 49 height 15
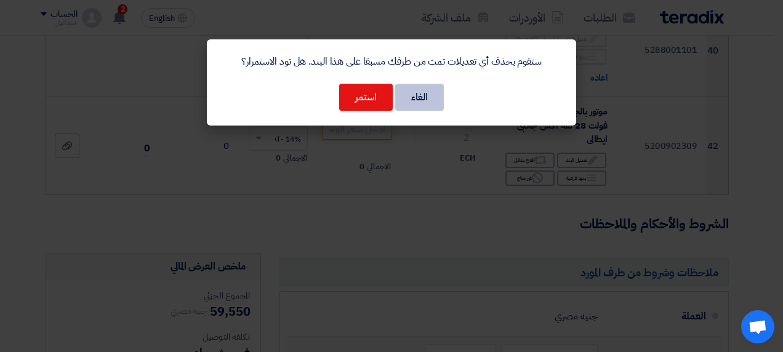
click at [420, 102] on button "الغاء" at bounding box center [419, 97] width 49 height 27
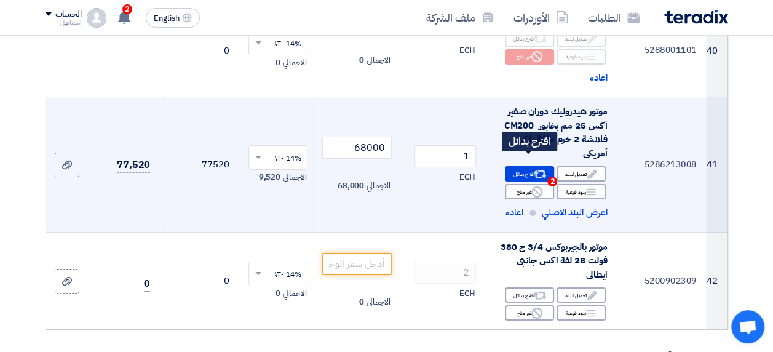
click at [529, 166] on div "Alternative اقترح بدائل 2" at bounding box center [529, 173] width 49 height 15
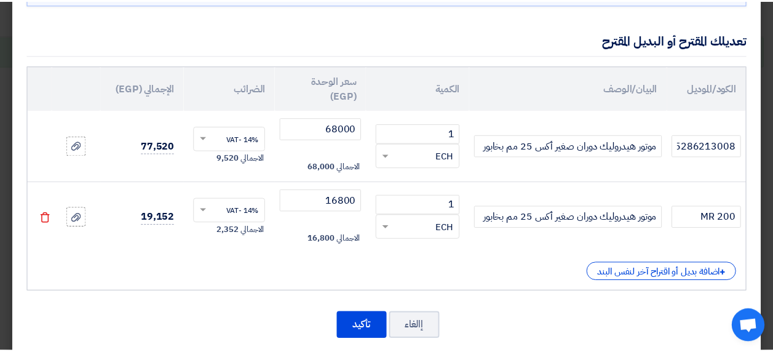
scroll to position [135, 0]
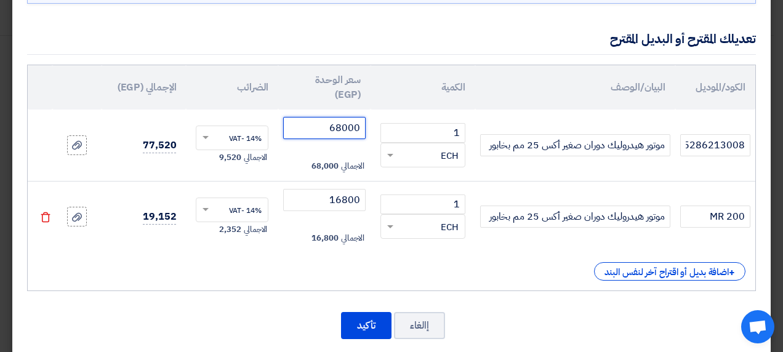
drag, startPoint x: 341, startPoint y: 128, endPoint x: 347, endPoint y: 130, distance: 6.6
click at [347, 130] on input "68000" at bounding box center [324, 128] width 82 height 22
type input "69000"
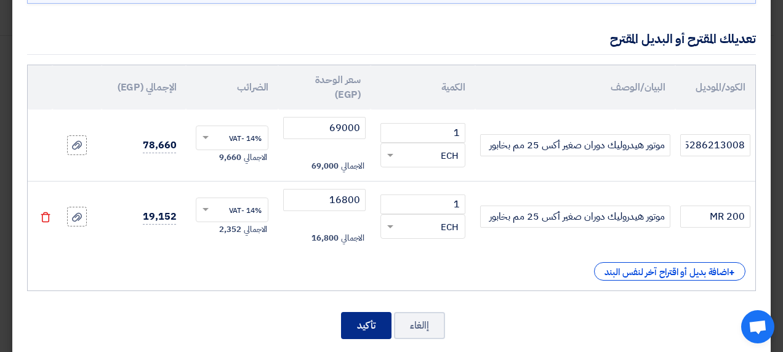
click at [371, 326] on button "تأكيد" at bounding box center [366, 325] width 50 height 27
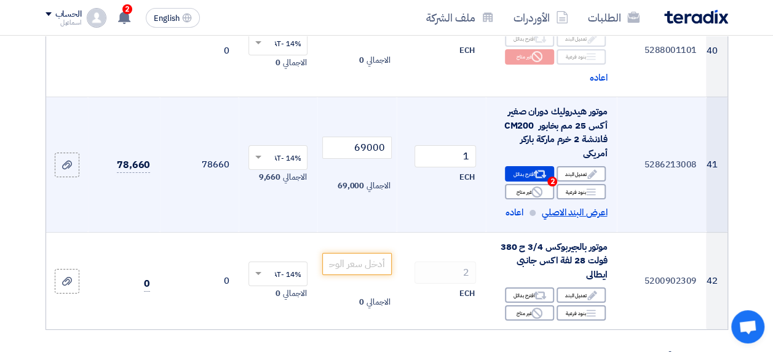
click at [570, 206] on span "اعرض البند الاصلي" at bounding box center [574, 213] width 65 height 14
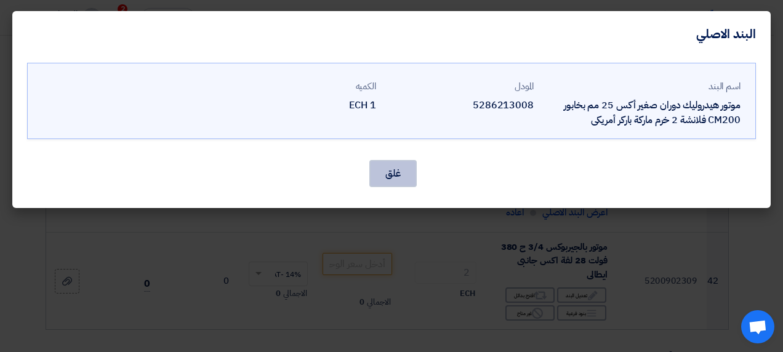
click at [380, 182] on button "غلق" at bounding box center [392, 173] width 47 height 27
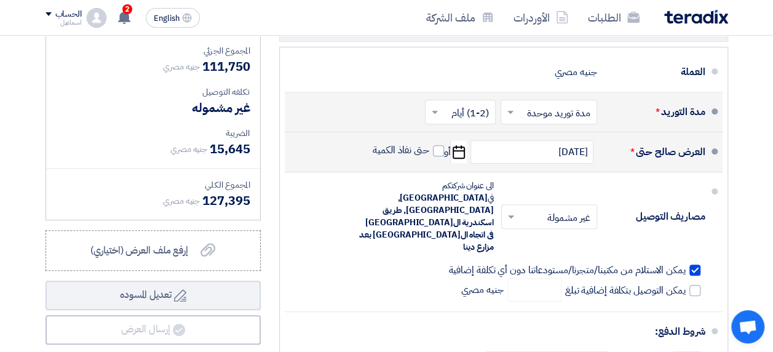
scroll to position [4992, 0]
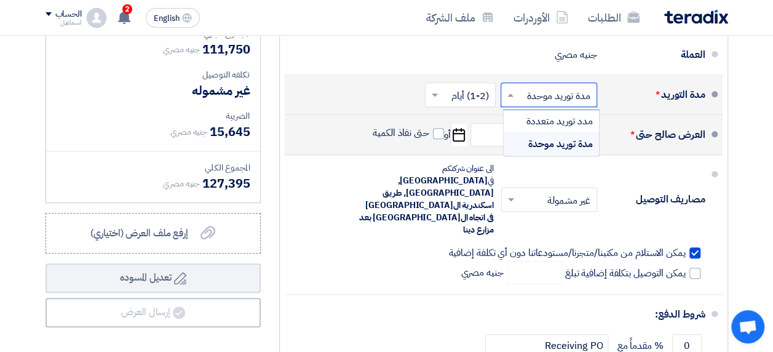
click at [558, 87] on input "text" at bounding box center [547, 96] width 90 height 18
click at [556, 114] on span "مدد توريد متعددة" at bounding box center [560, 121] width 66 height 15
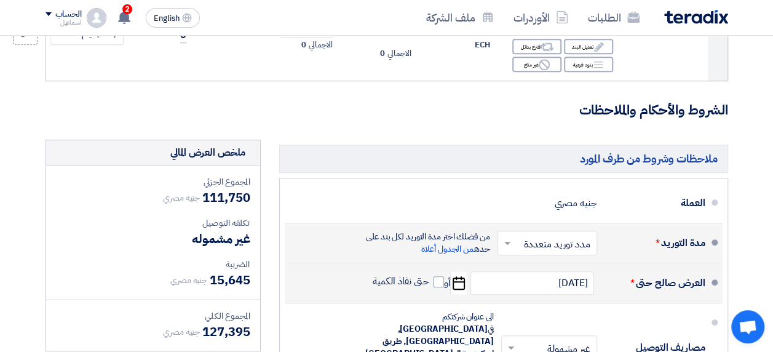
scroll to position [5103, 0]
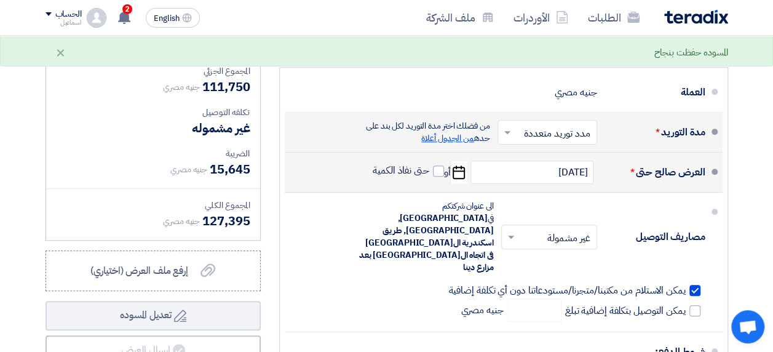
click at [466, 132] on span "من الجدول أعلاة" at bounding box center [448, 138] width 53 height 13
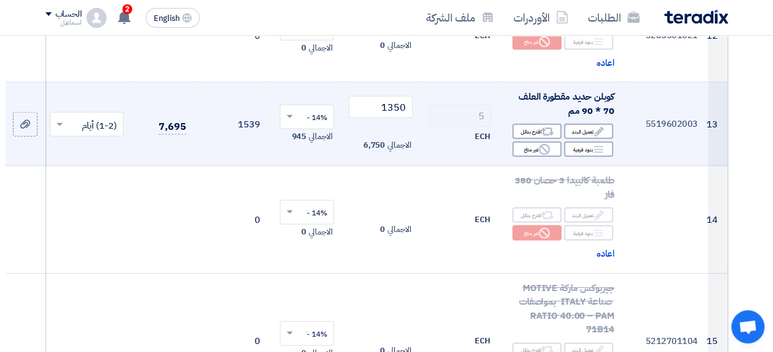
scroll to position [1493, 0]
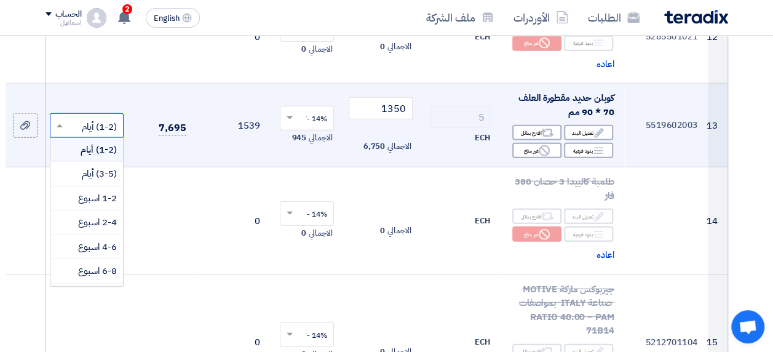
click at [78, 126] on input "text" at bounding box center [93, 126] width 49 height 20
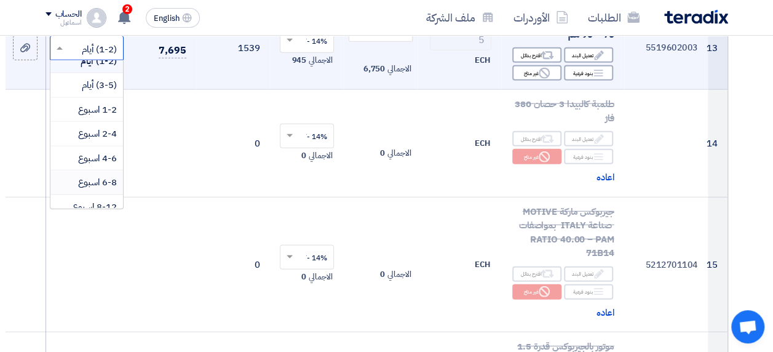
scroll to position [0, 0]
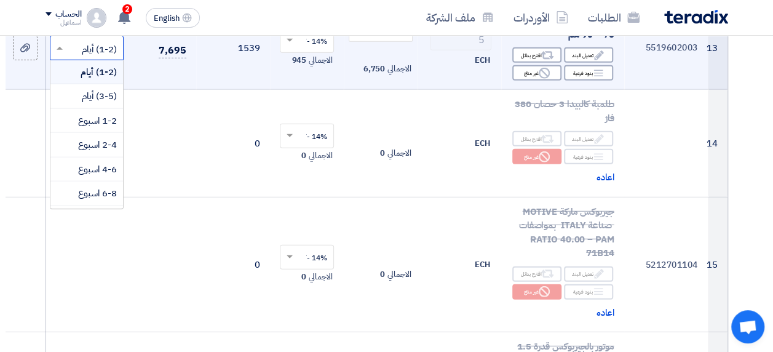
click at [96, 67] on span "(1-2) أيام" at bounding box center [99, 72] width 36 height 14
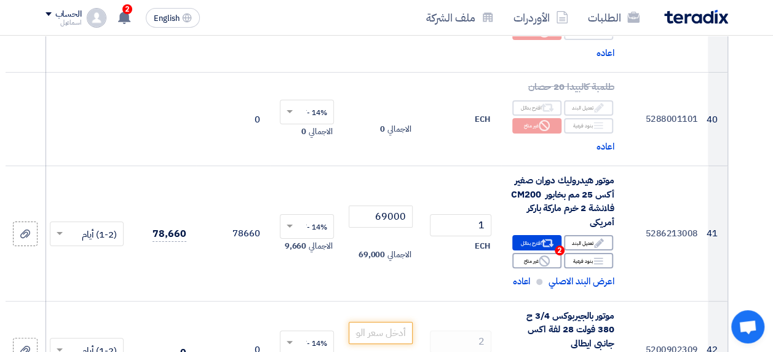
scroll to position [4674, 0]
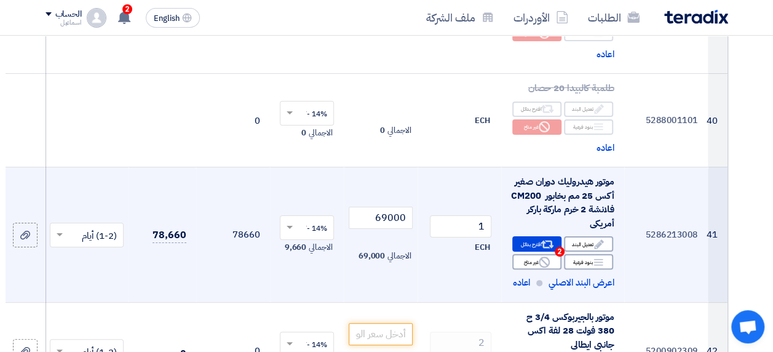
click at [87, 226] on input "text" at bounding box center [93, 236] width 49 height 20
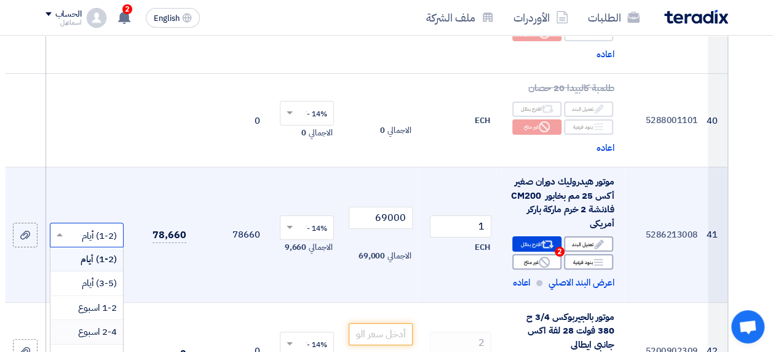
click at [95, 325] on span "2-4 اسبوع" at bounding box center [97, 332] width 39 height 14
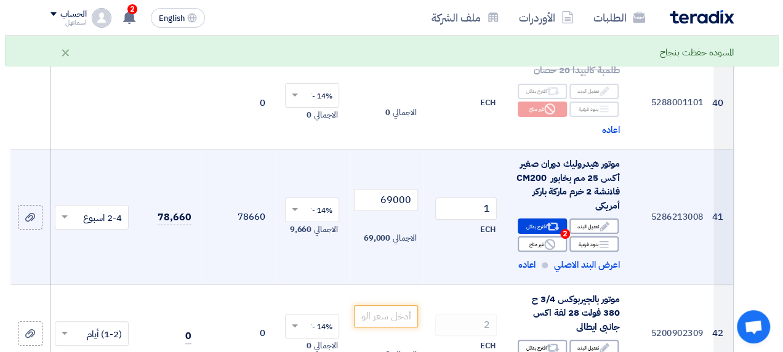
scroll to position [4691, 0]
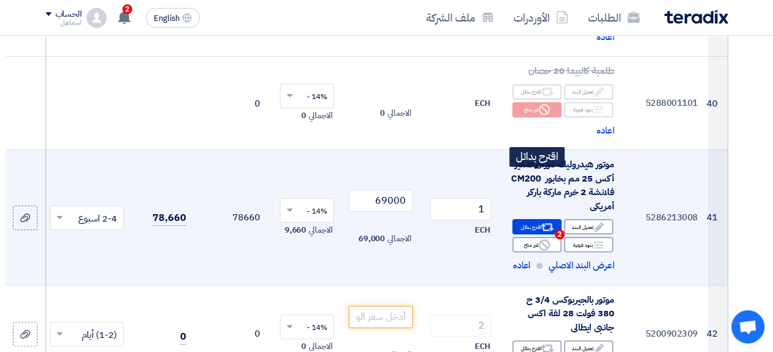
click at [526, 219] on div "Alternative اقترح بدائل 2" at bounding box center [537, 226] width 49 height 15
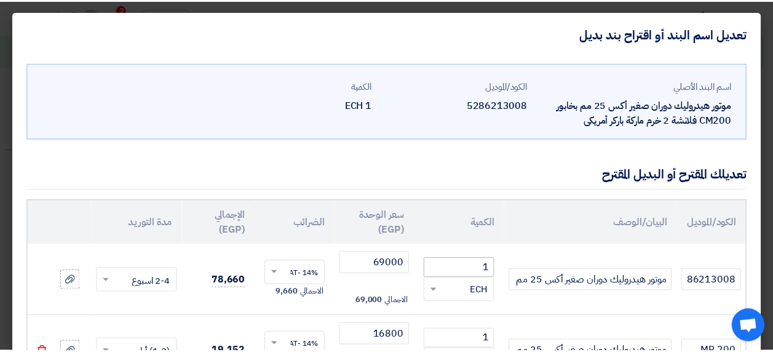
scroll to position [142, 0]
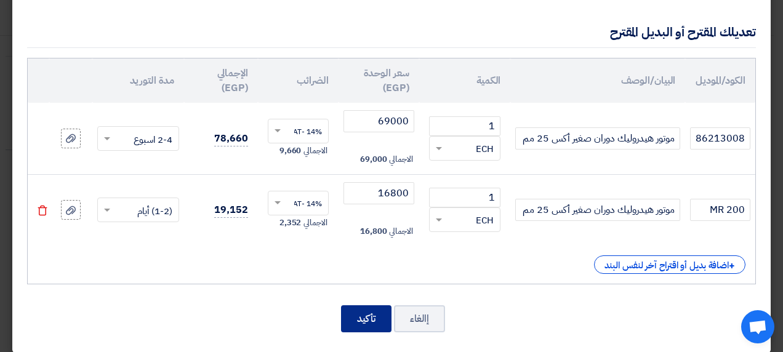
click at [369, 314] on button "تأكيد" at bounding box center [366, 318] width 50 height 27
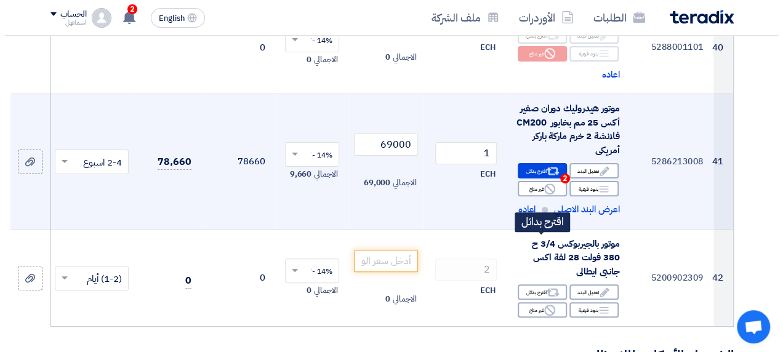
scroll to position [4746, 0]
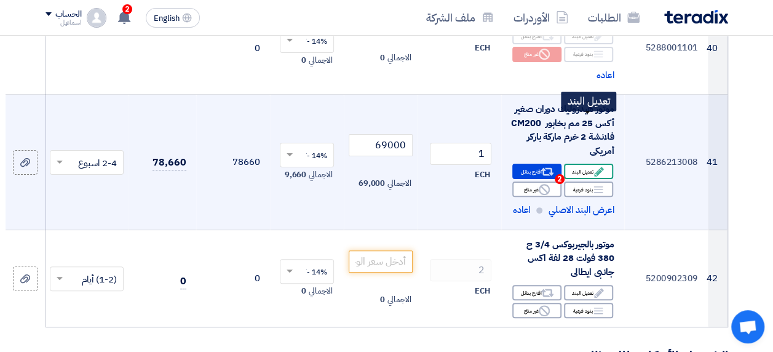
click at [599, 167] on use at bounding box center [598, 171] width 9 height 9
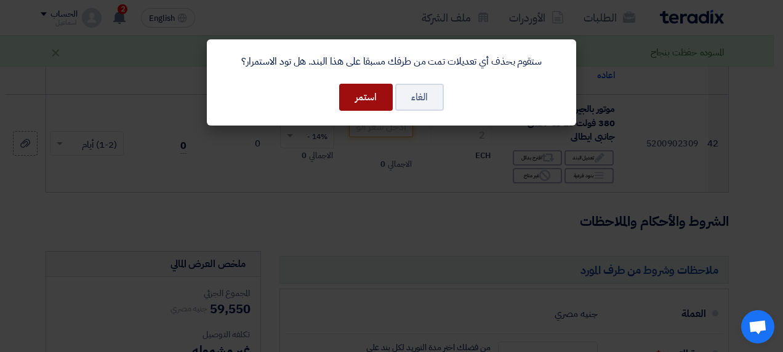
click at [385, 98] on button "استمر" at bounding box center [366, 97] width 54 height 27
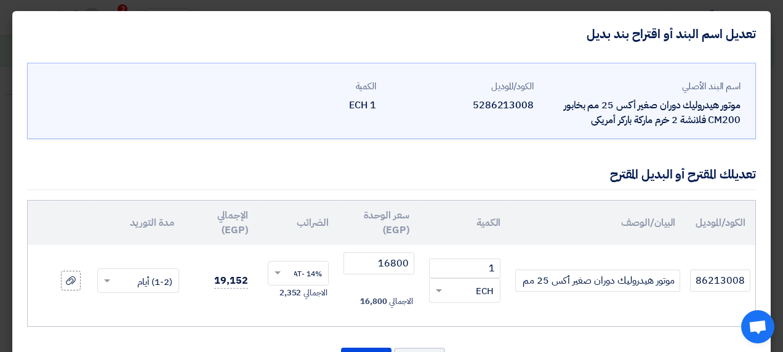
scroll to position [53, 0]
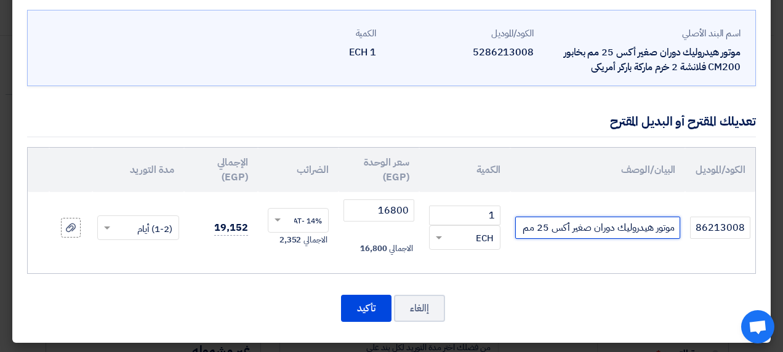
click at [526, 230] on input "موتور هيدروليك دوران صغير أكس 25 مم بخابور CM200 فلانشة 2 خرم ماركة باركر أمريكى" at bounding box center [597, 228] width 165 height 22
type input "موتور هيدروليك دوران صغير أكس 25 مم بخابور CM200 فلانشة 2 خرم بلغاري"
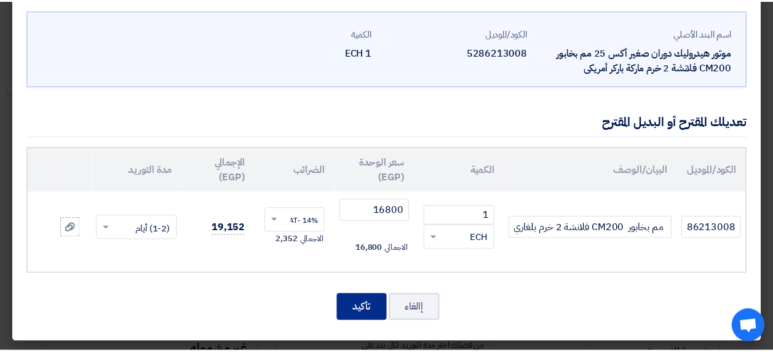
scroll to position [0, 0]
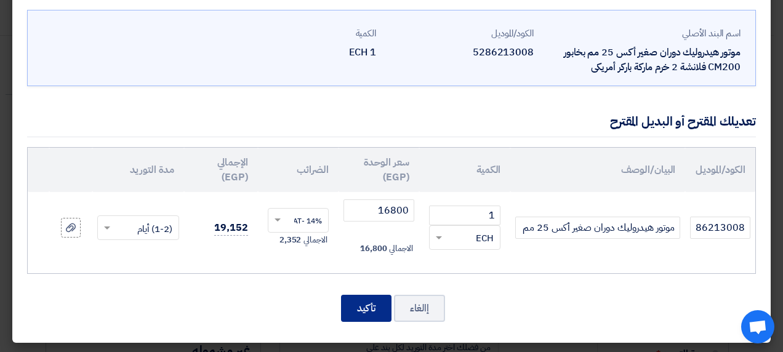
click at [367, 315] on button "تأكيد" at bounding box center [366, 308] width 50 height 27
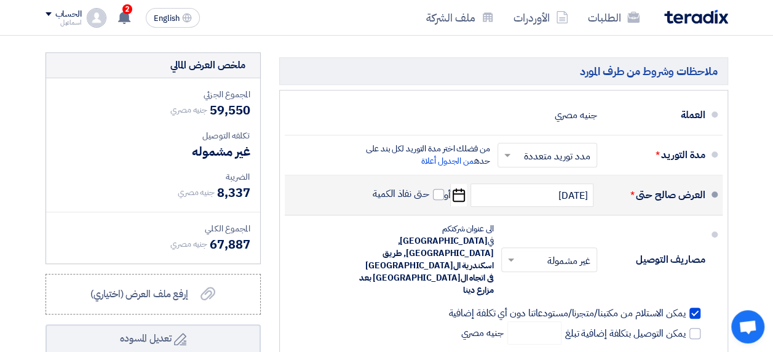
scroll to position [5067, 0]
click at [440, 188] on span at bounding box center [438, 193] width 11 height 11
click at [430, 187] on input "حتى نفاذ الكمية" at bounding box center [399, 198] width 59 height 23
checkbox input "true"
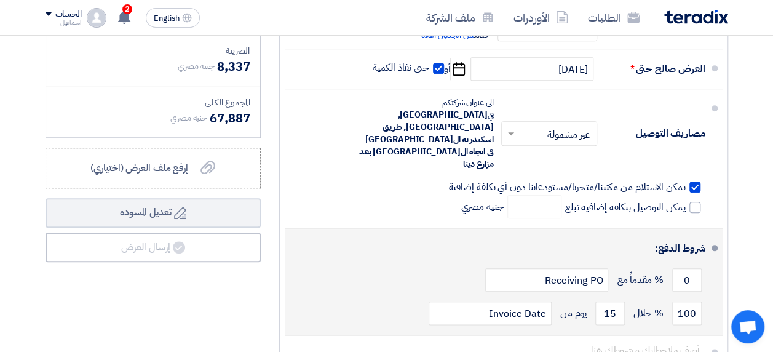
scroll to position [5192, 0]
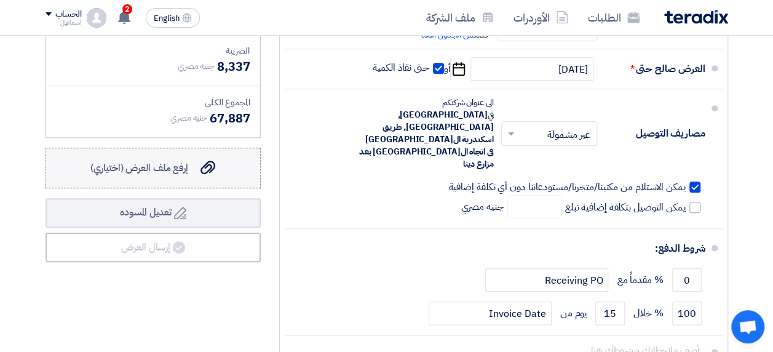
click at [188, 161] on span "إرفع ملف العرض (اختياري)" at bounding box center [139, 168] width 98 height 15
click at [0, 0] on input "إرفع ملف العرض (اختياري) إرفع ملف العرض (اختياري)" at bounding box center [0, 0] width 0 height 0
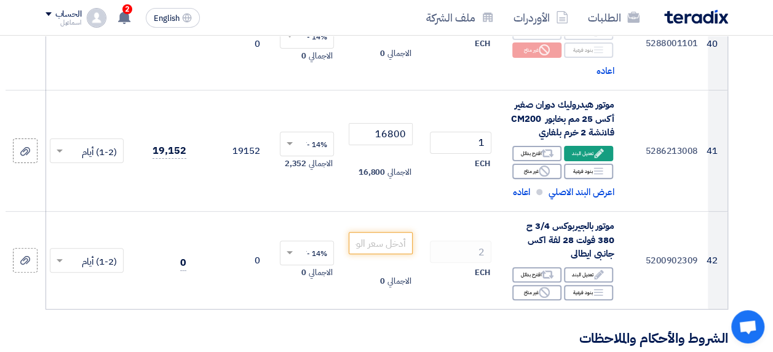
scroll to position [4749, 0]
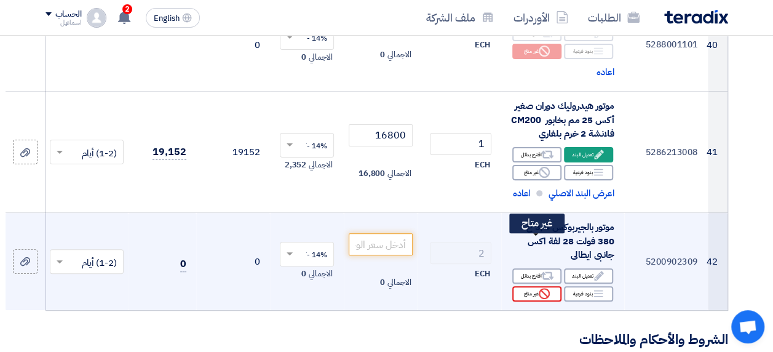
click at [538, 286] on div "Reject غير متاح" at bounding box center [537, 293] width 49 height 15
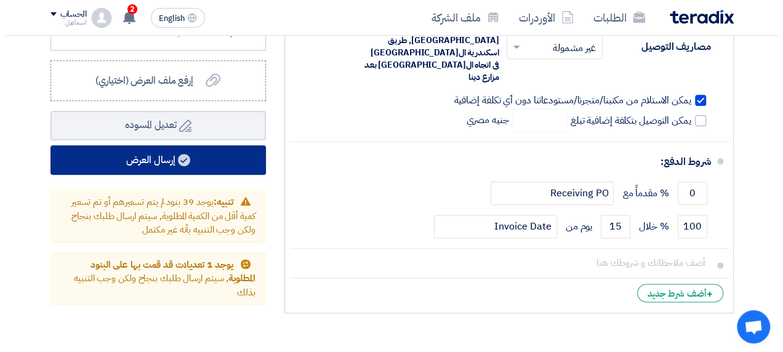
scroll to position [5277, 0]
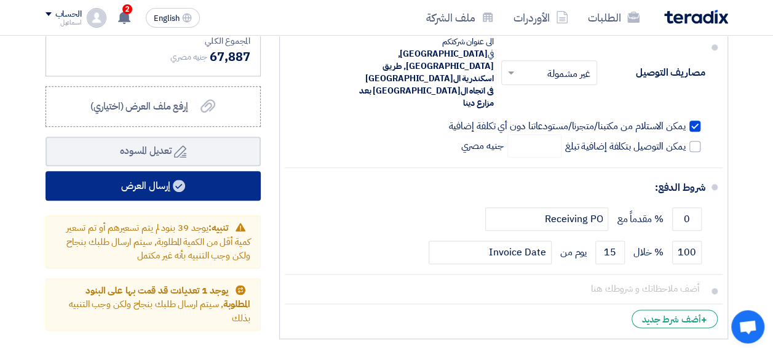
click at [164, 171] on button "إرسال العرض" at bounding box center [153, 186] width 215 height 30
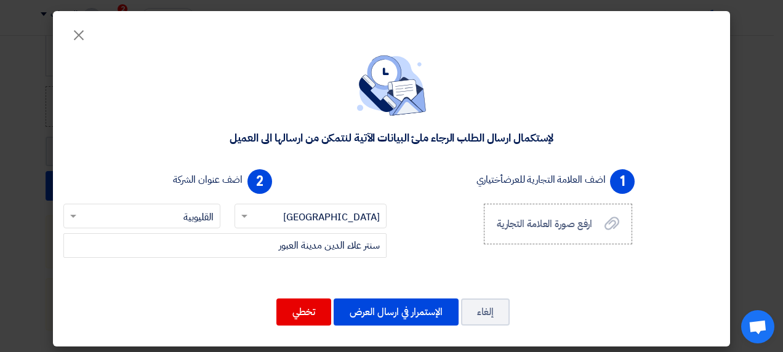
scroll to position [5, 0]
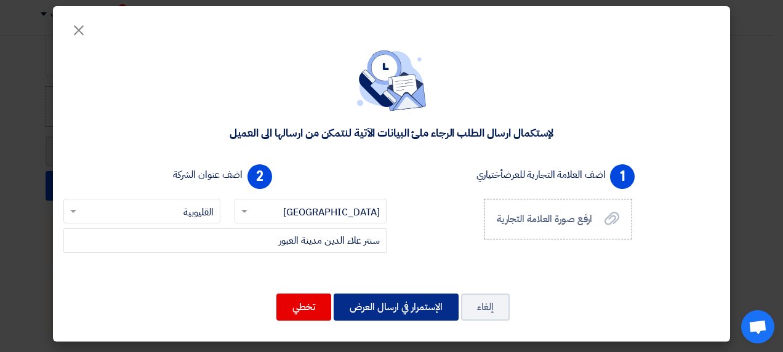
click at [394, 313] on button "الإستمرار في ارسال العرض" at bounding box center [396, 307] width 125 height 27
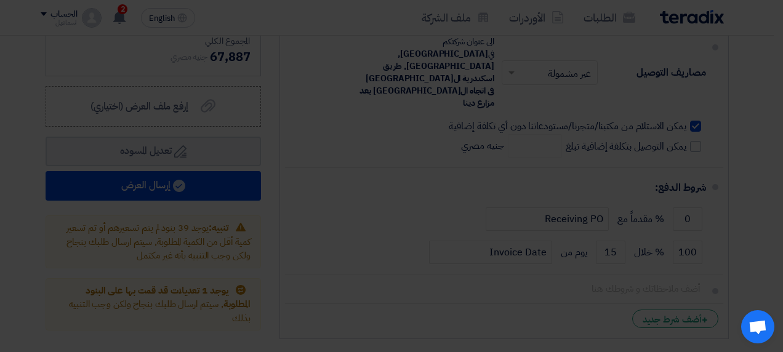
click at [394, 312] on td at bounding box center [398, 294] width 64 height 36
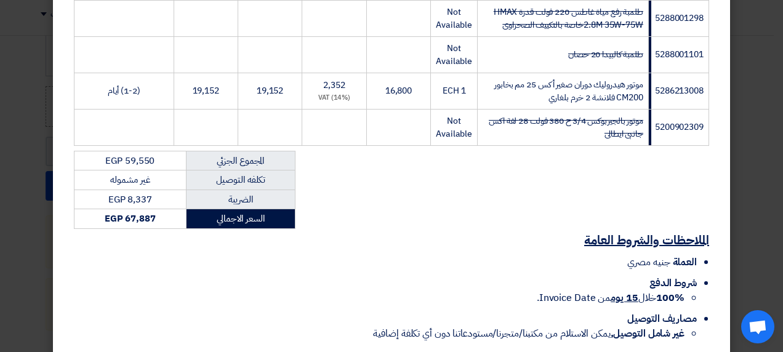
scroll to position [1733, 0]
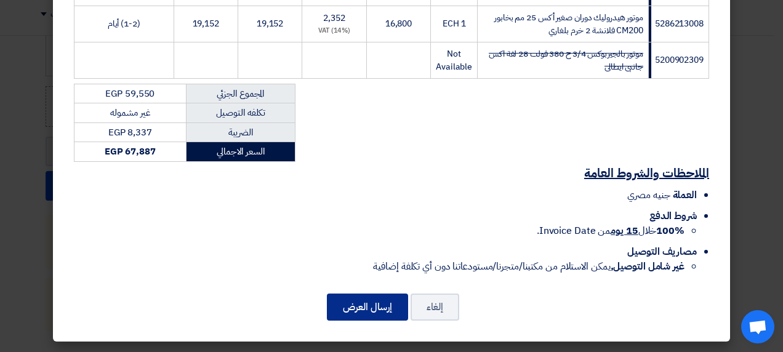
click at [386, 303] on button "إرسال العرض" at bounding box center [367, 307] width 81 height 27
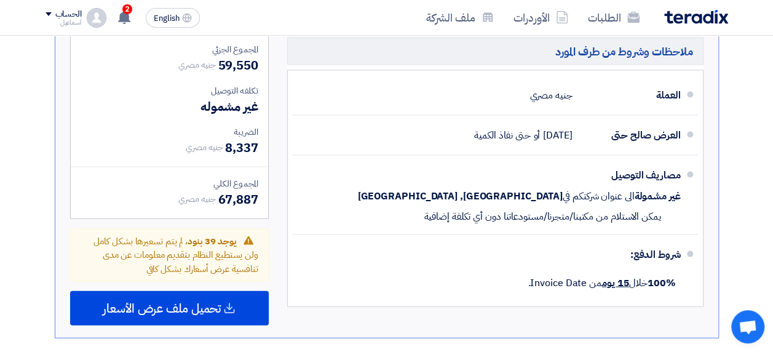
scroll to position [3504, 0]
